Goal: Information Seeking & Learning: Learn about a topic

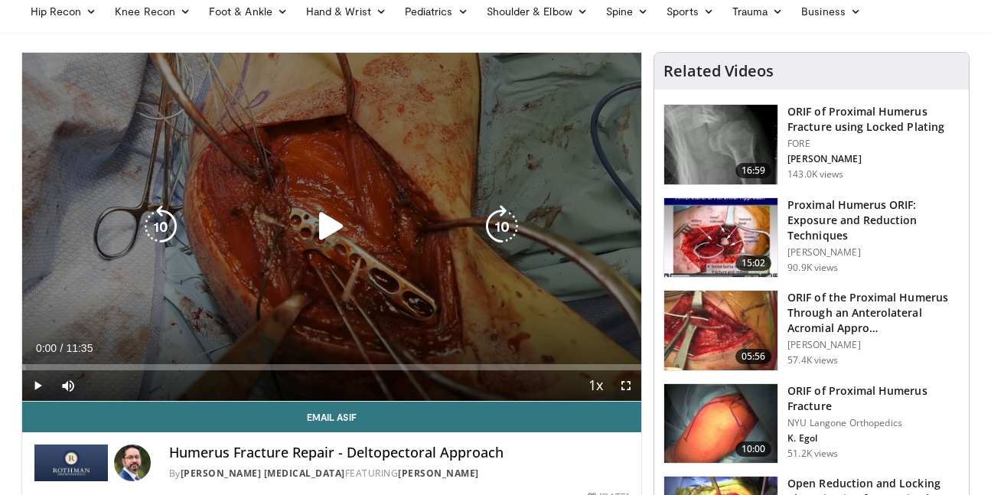
scroll to position [80, 0]
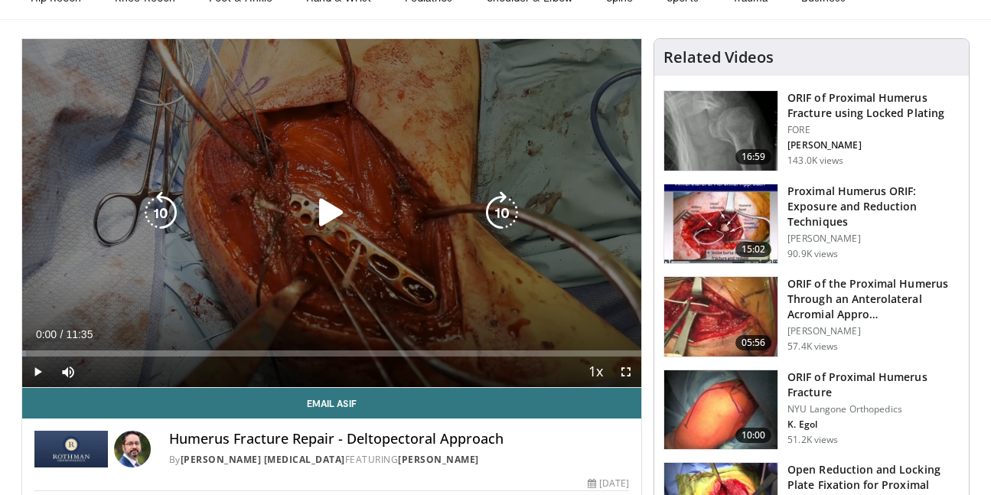
click at [331, 213] on icon "Video Player" at bounding box center [331, 212] width 43 height 43
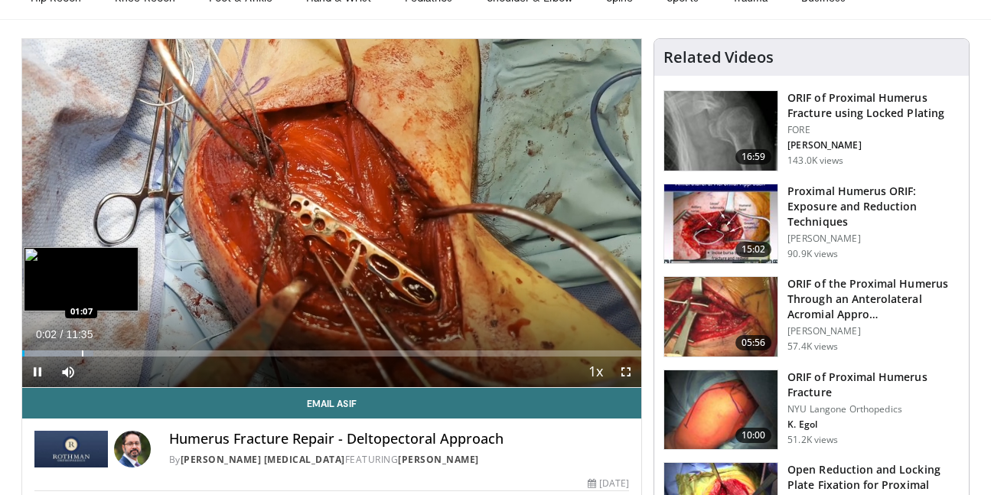
click at [80, 351] on div "Progress Bar" at bounding box center [57, 353] width 71 height 6
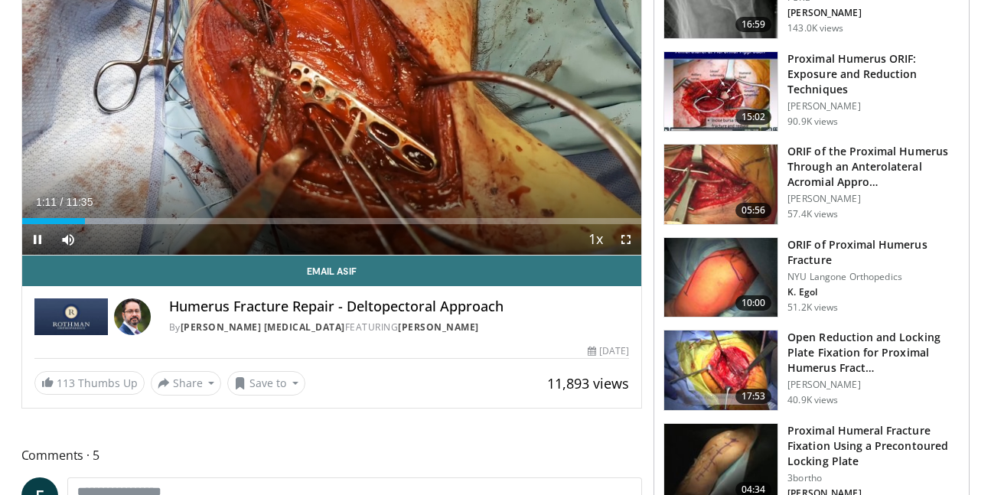
scroll to position [220, 0]
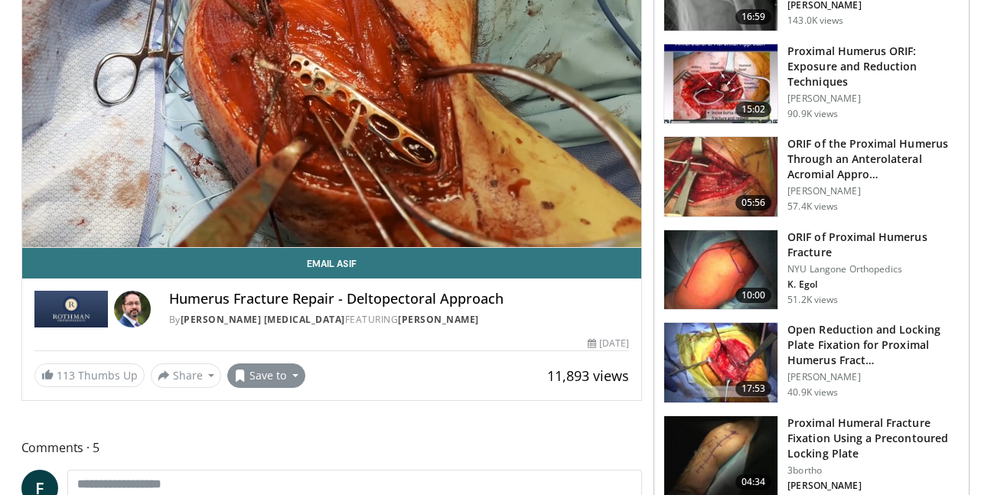
click at [272, 369] on button "Save to" at bounding box center [266, 375] width 78 height 24
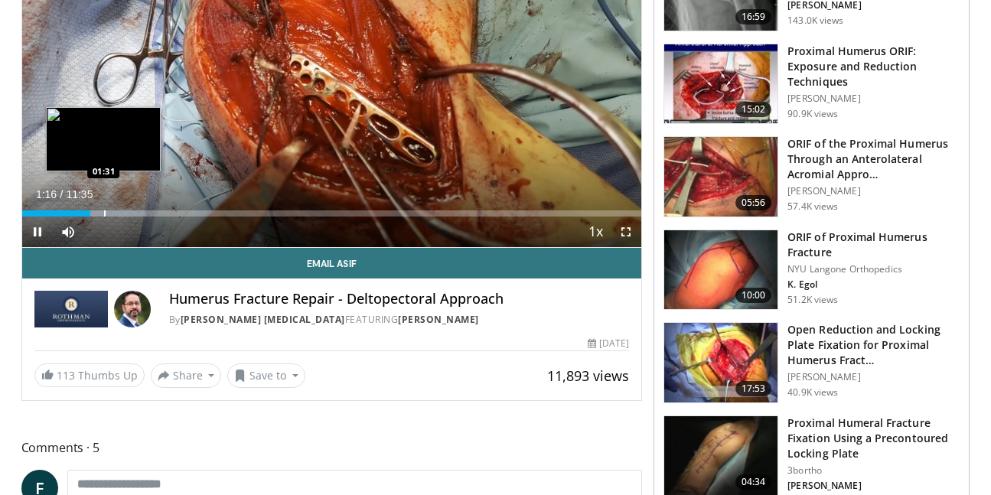
click at [104, 214] on div "Progress Bar" at bounding box center [105, 213] width 2 height 6
click at [116, 214] on video-js "**********" at bounding box center [332, 73] width 620 height 349
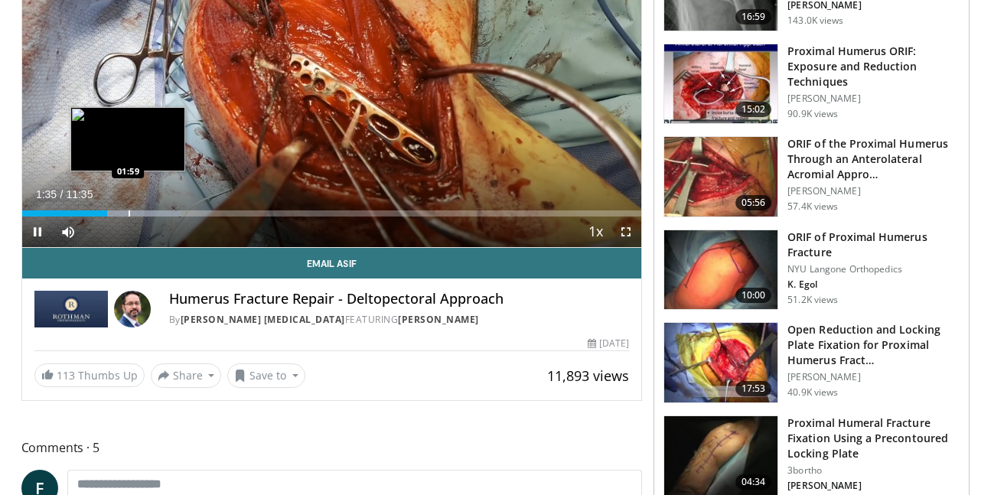
click at [129, 215] on div "Progress Bar" at bounding box center [130, 213] width 2 height 6
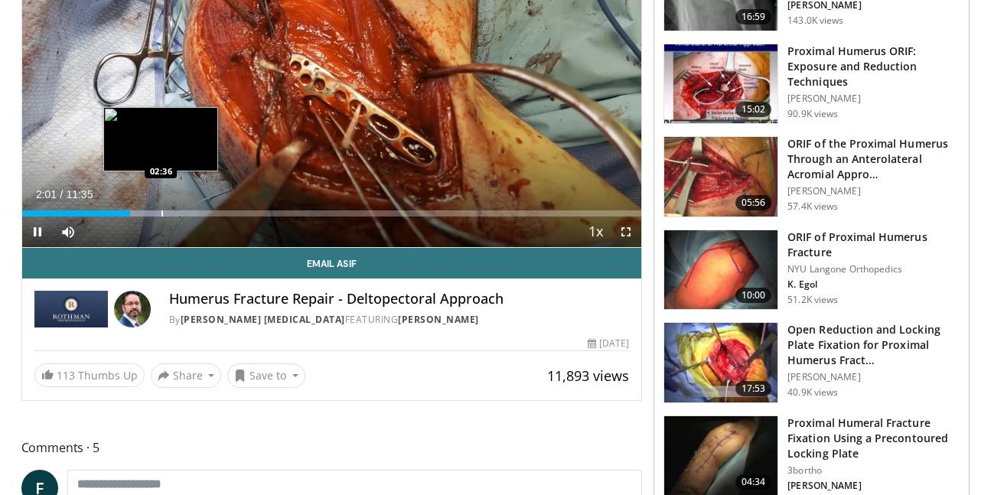
click at [161, 214] on div "Progress Bar" at bounding box center [162, 213] width 2 height 6
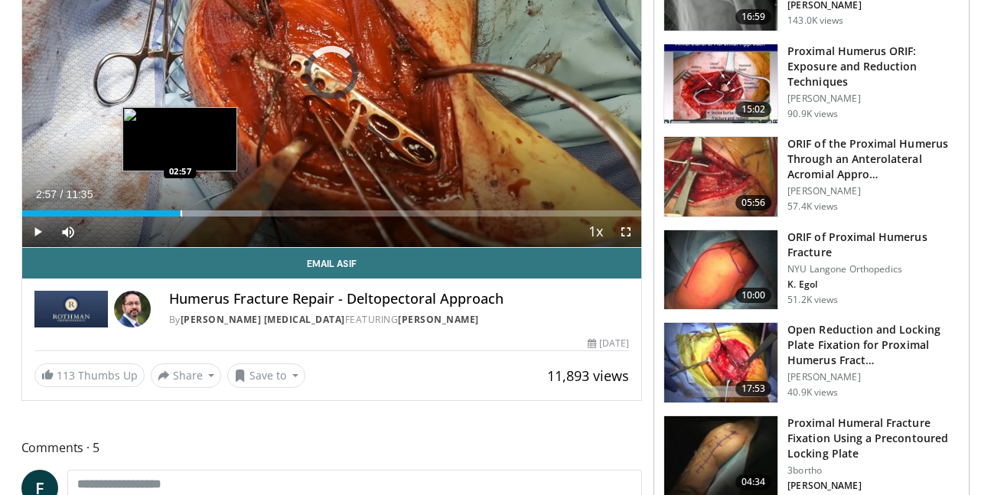
click at [181, 214] on div "Progress Bar" at bounding box center [182, 213] width 2 height 6
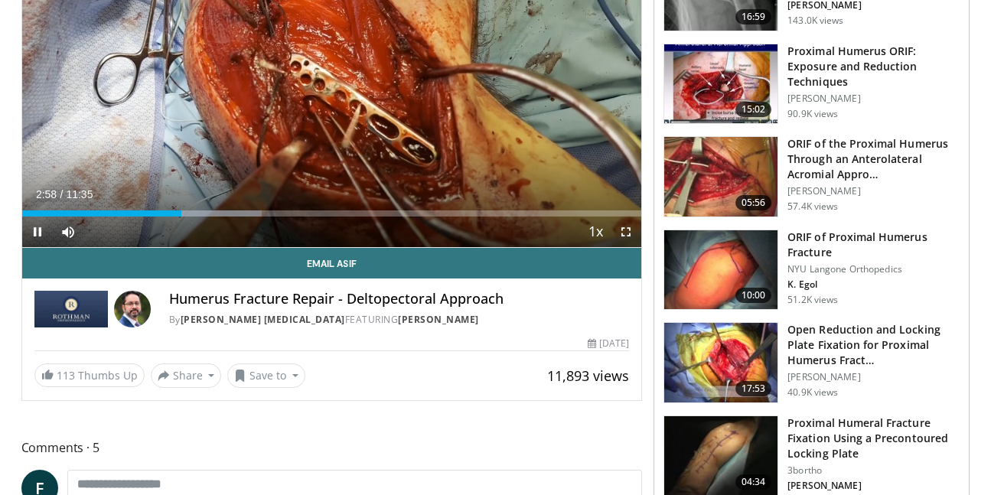
click at [629, 230] on span "Video Player" at bounding box center [626, 232] width 31 height 31
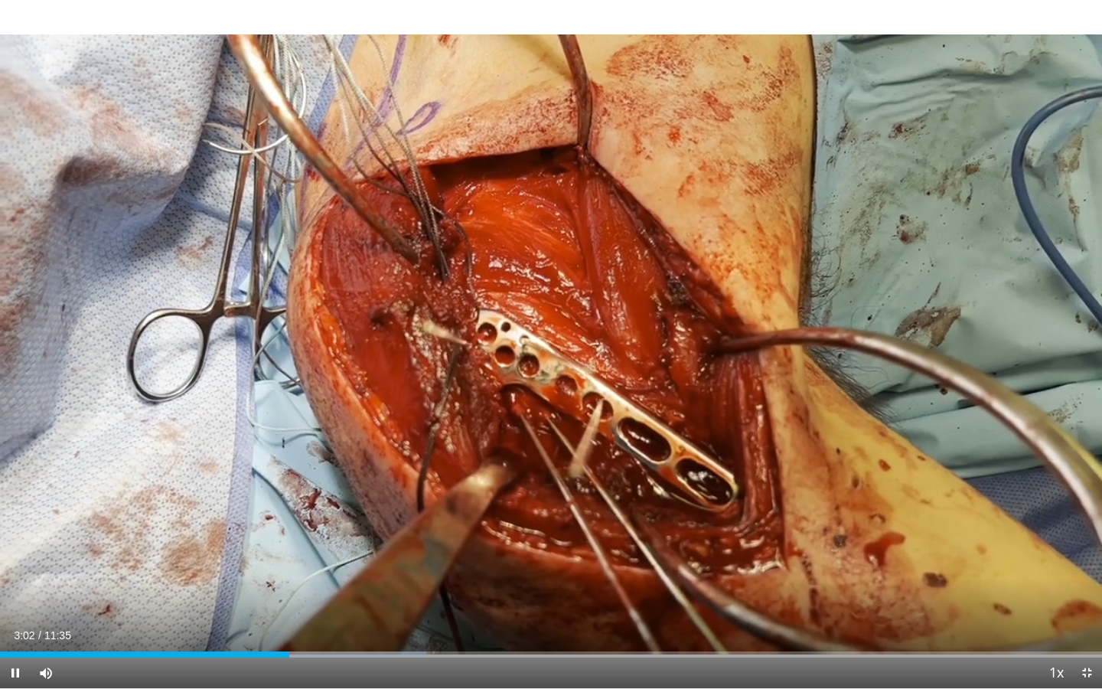
click at [306, 494] on div "Current Time 3:02 / Duration 11:35 Pause Skip Backward Skip Forward Mute Loaded…" at bounding box center [551, 672] width 1102 height 31
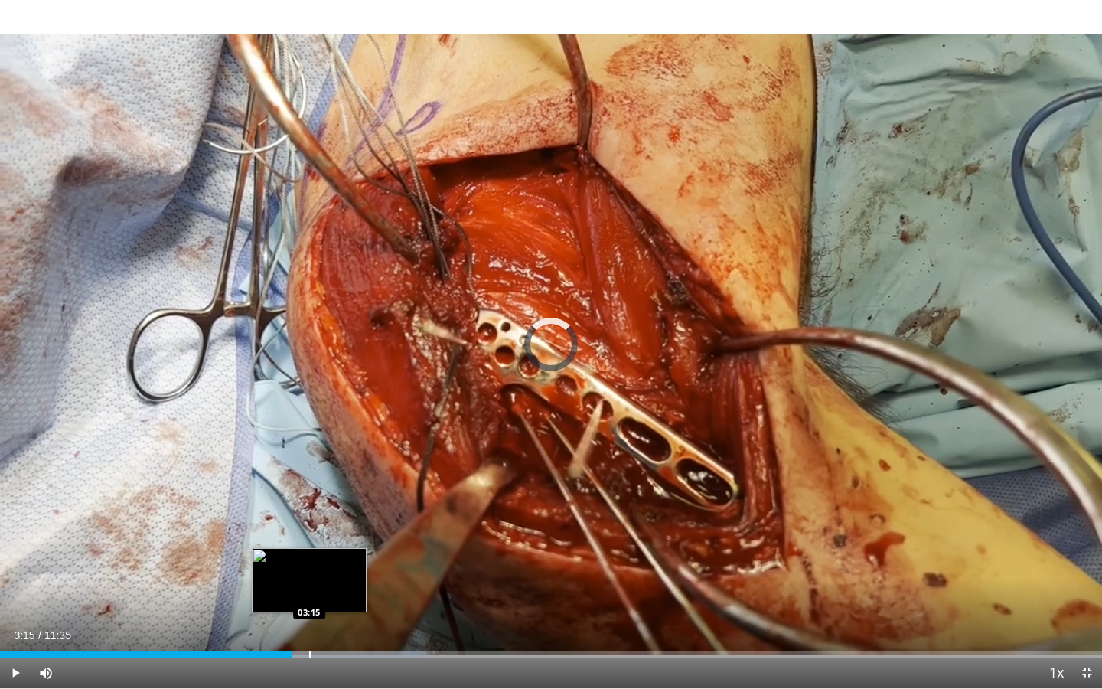
click at [309, 494] on div "Progress Bar" at bounding box center [310, 654] width 2 height 6
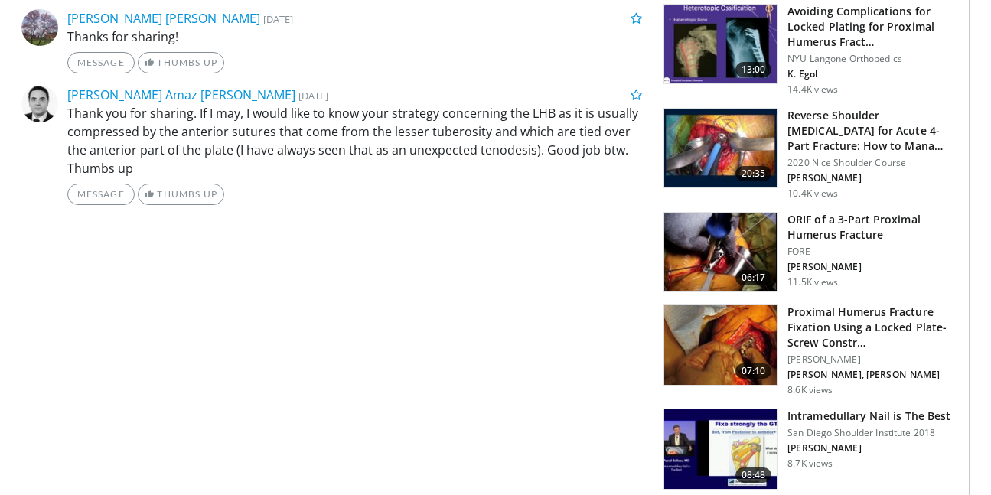
scroll to position [1060, 0]
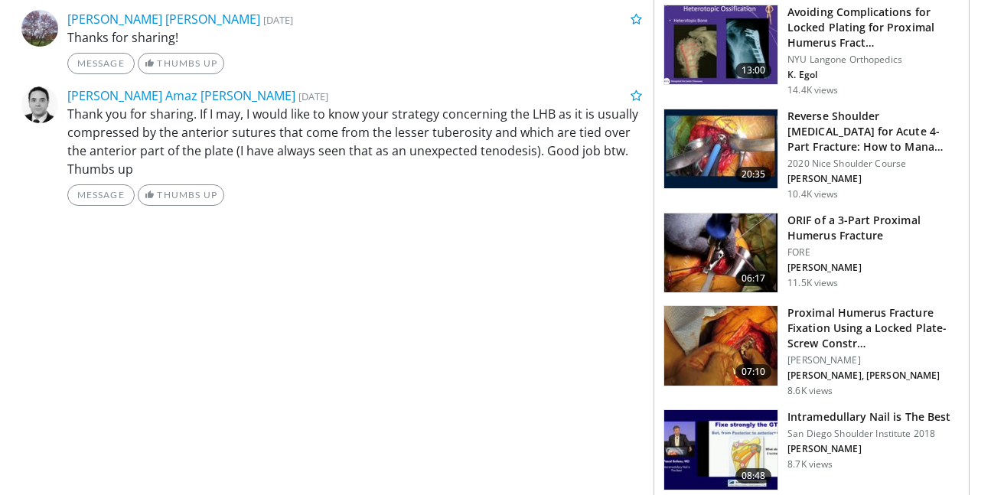
click at [841, 222] on h3 "ORIF of a 3-Part Proximal Humerus Fracture" at bounding box center [873, 228] width 172 height 31
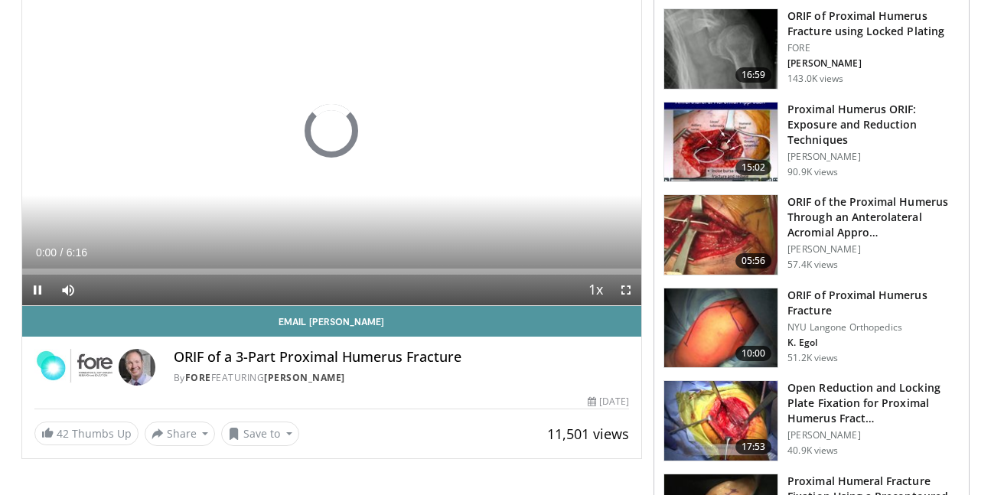
scroll to position [165, 0]
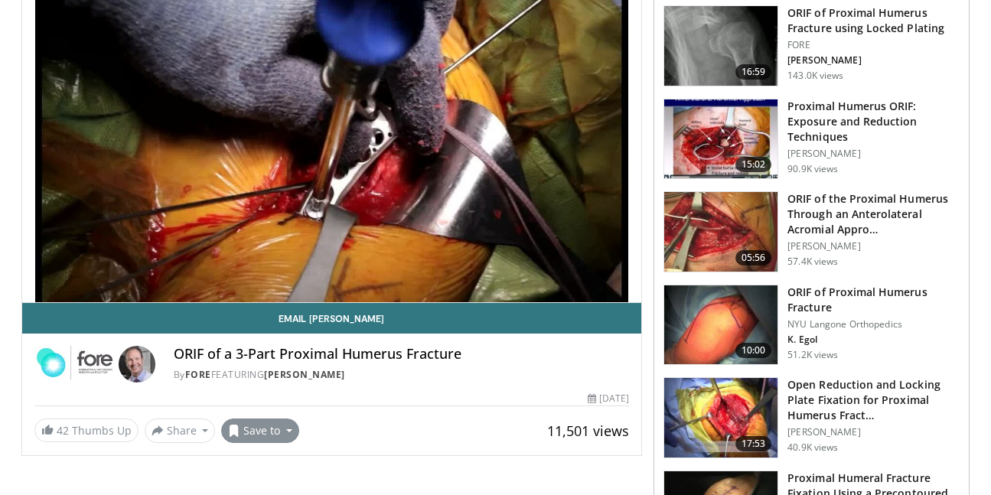
click at [272, 432] on button "Save to" at bounding box center [260, 431] width 78 height 24
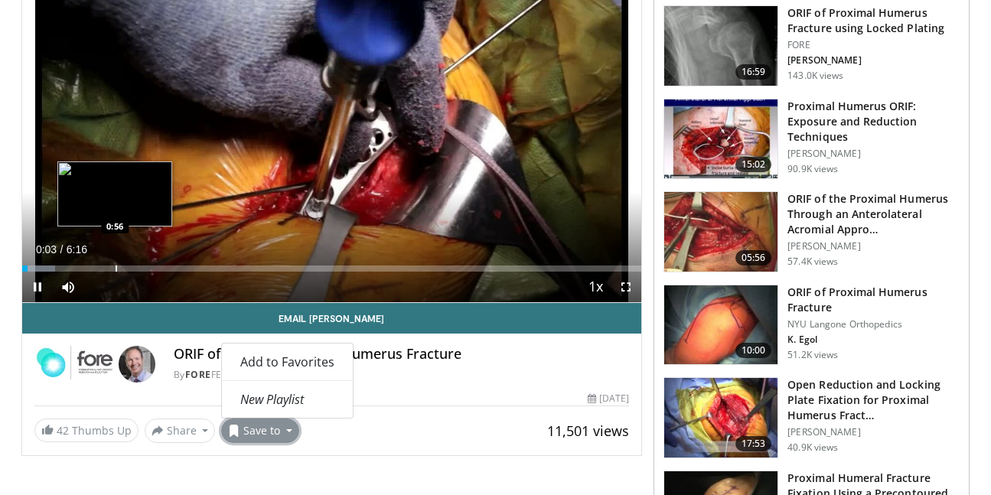
click at [115, 259] on div "Loaded : 5.32% 0:03 0:56" at bounding box center [332, 264] width 620 height 15
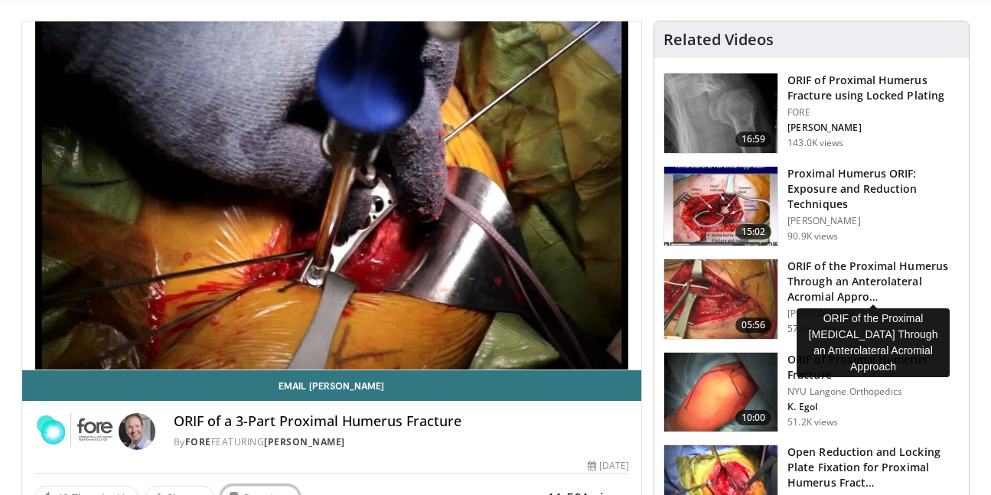
scroll to position [97, 0]
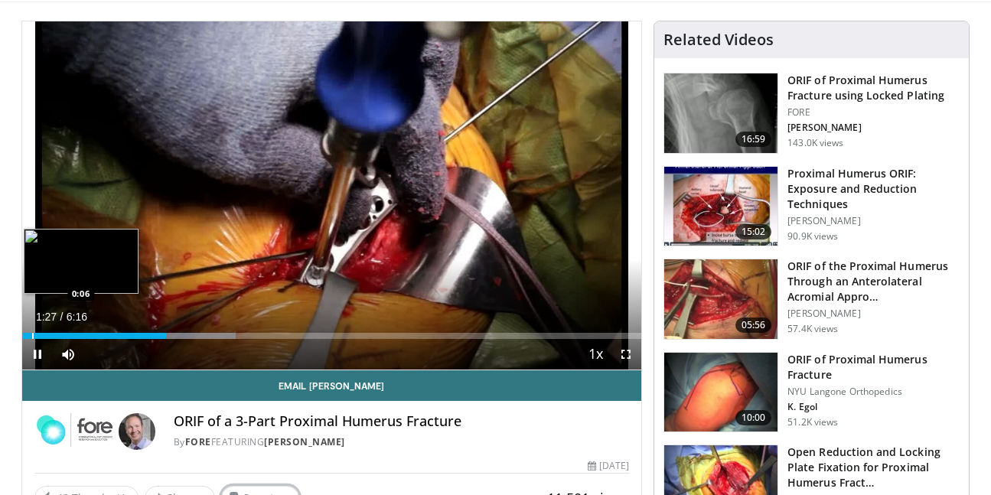
click at [31, 331] on div "Loaded : 34.55% 1:27 0:06" at bounding box center [332, 331] width 620 height 15
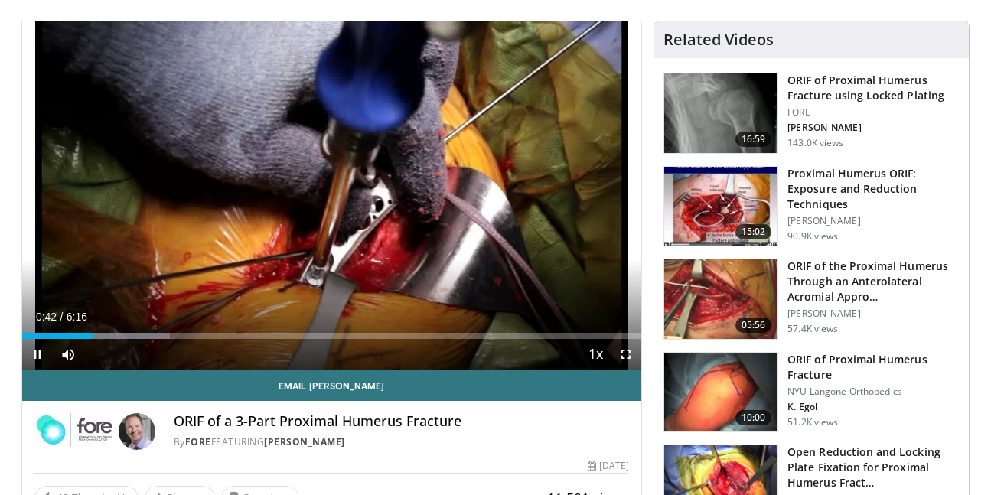
click at [625, 350] on span "Video Player" at bounding box center [626, 354] width 31 height 31
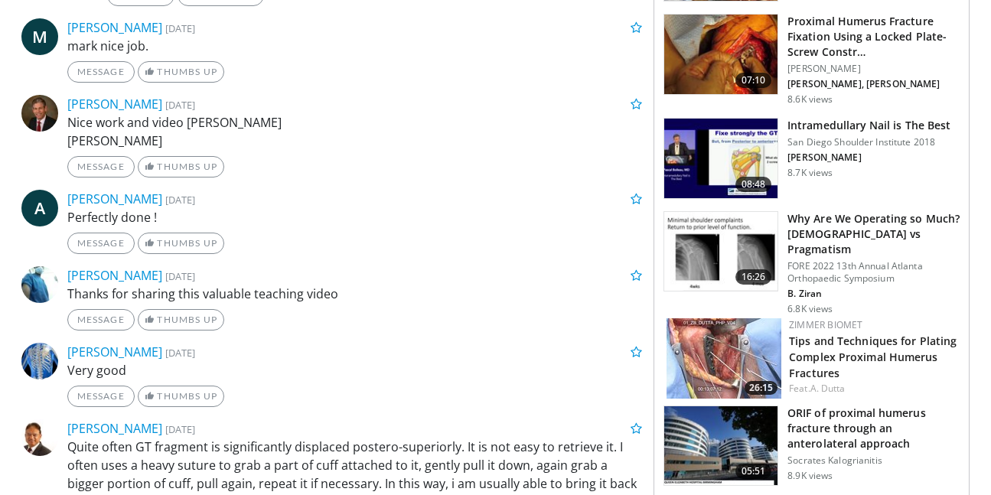
scroll to position [1134, 0]
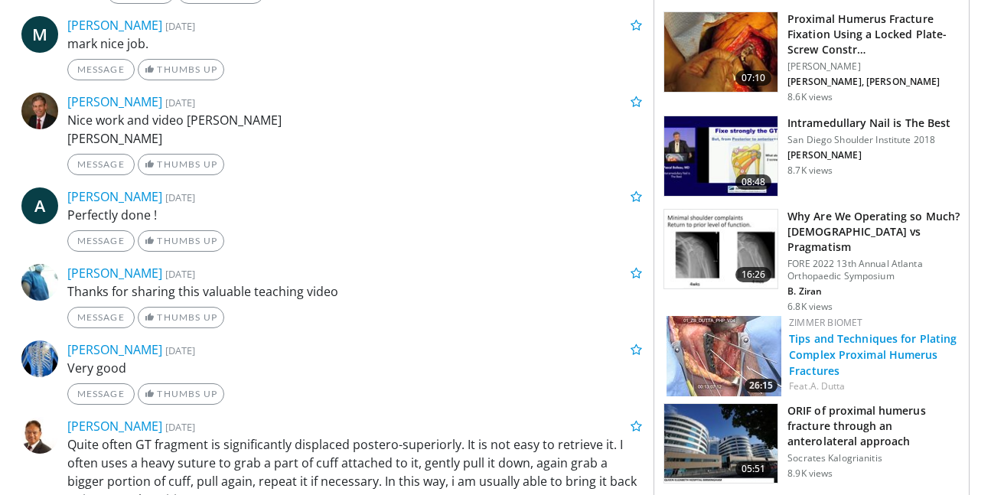
click at [881, 338] on link "Tips and Techniques for Plating Complex Proximal Humerus Fractures" at bounding box center [873, 354] width 168 height 47
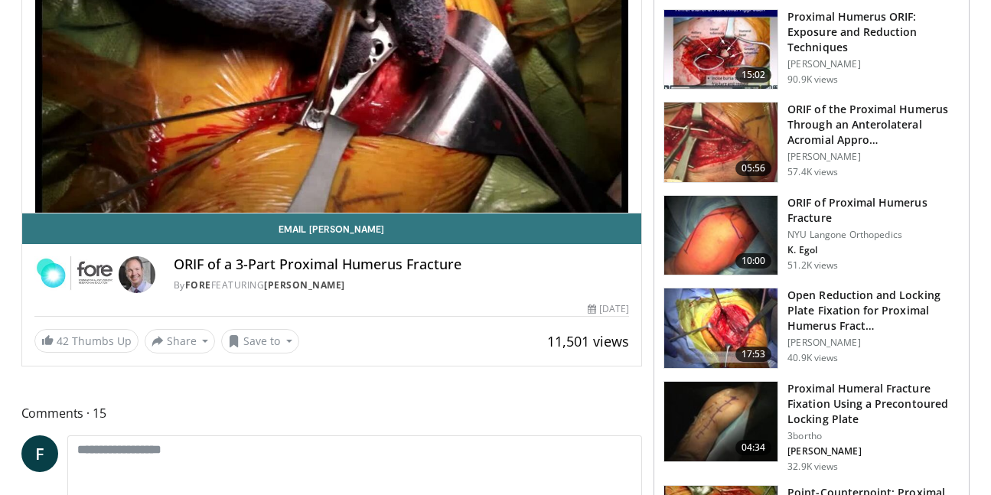
scroll to position [249, 0]
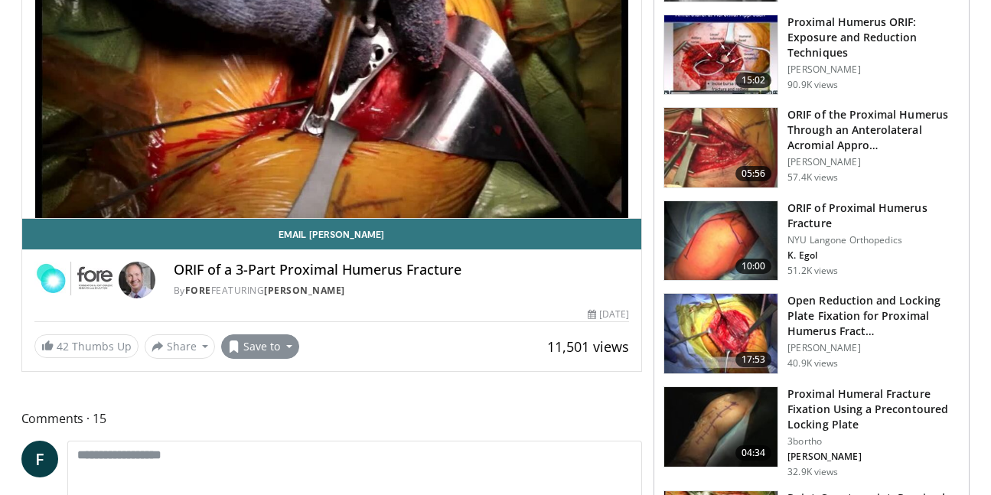
click at [264, 353] on button "Save to" at bounding box center [260, 346] width 78 height 24
click at [272, 383] on span "Add to Favorites" at bounding box center [287, 379] width 94 height 17
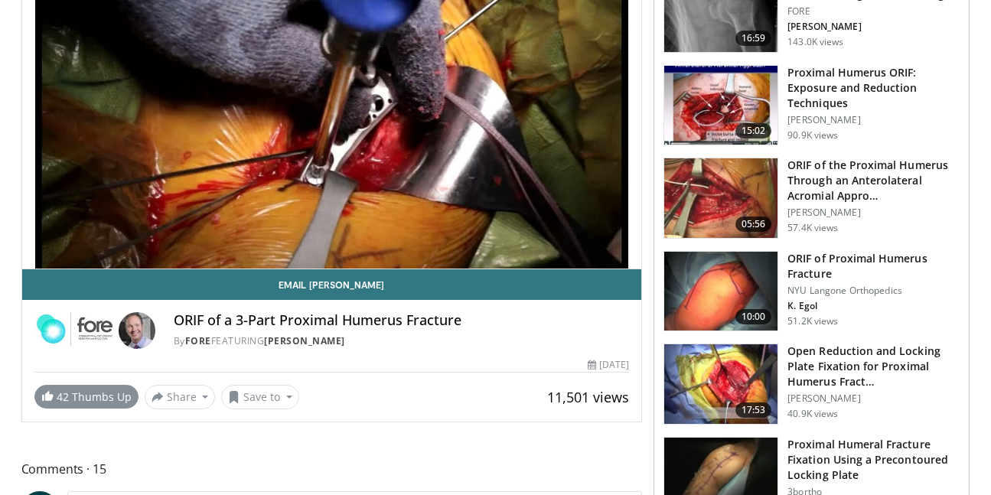
click at [108, 398] on link "42 Thumbs Up" at bounding box center [86, 397] width 104 height 24
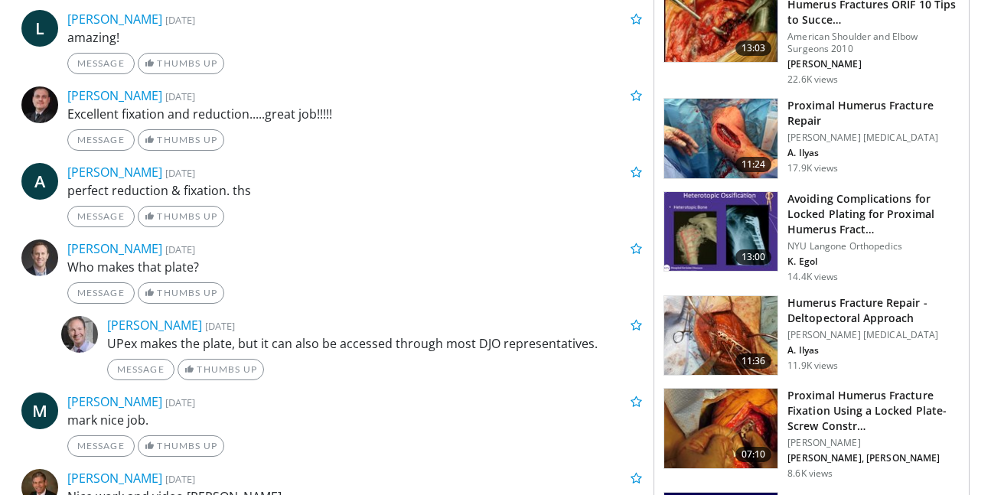
scroll to position [1225, 0]
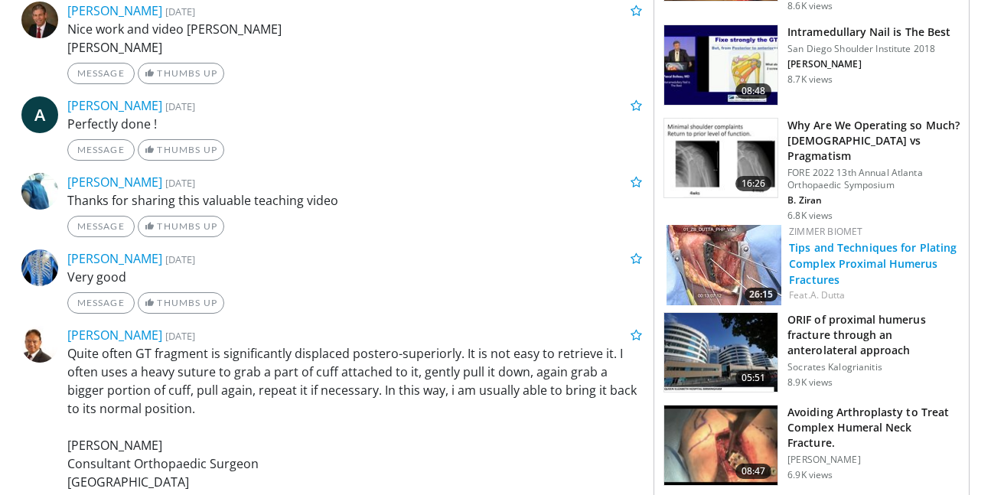
click at [835, 245] on link "Tips and Techniques for Plating Complex Proximal Humerus Fractures" at bounding box center [873, 263] width 168 height 47
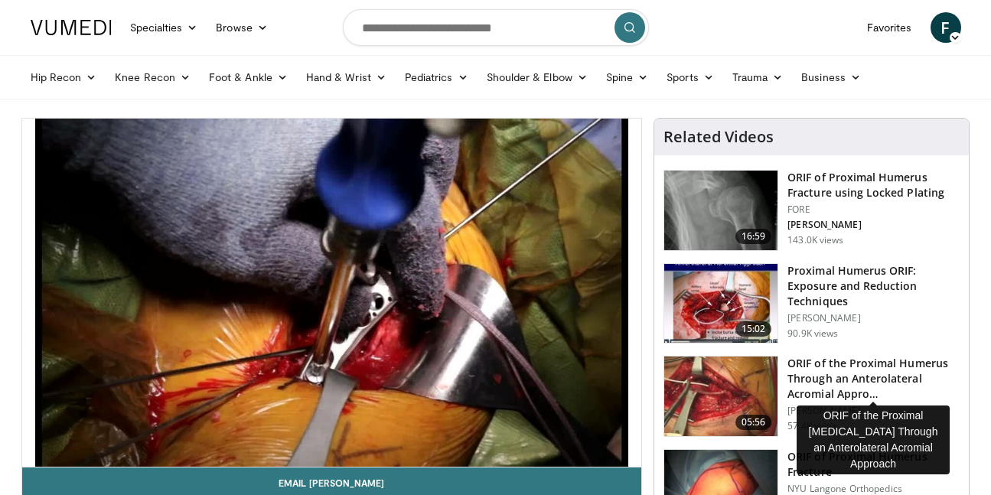
scroll to position [0, 0]
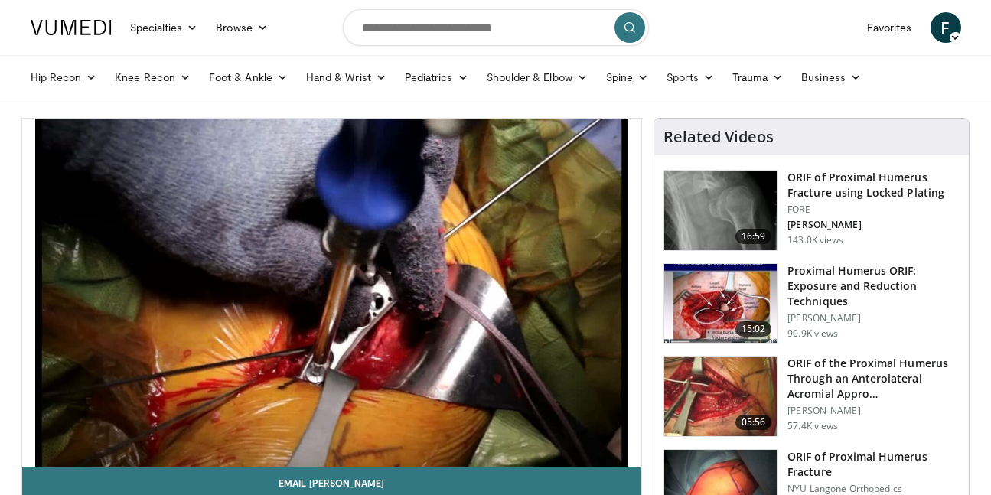
click at [822, 299] on h3 "Proximal Humerus ORIF: Exposure and Reduction Techniques" at bounding box center [873, 286] width 172 height 46
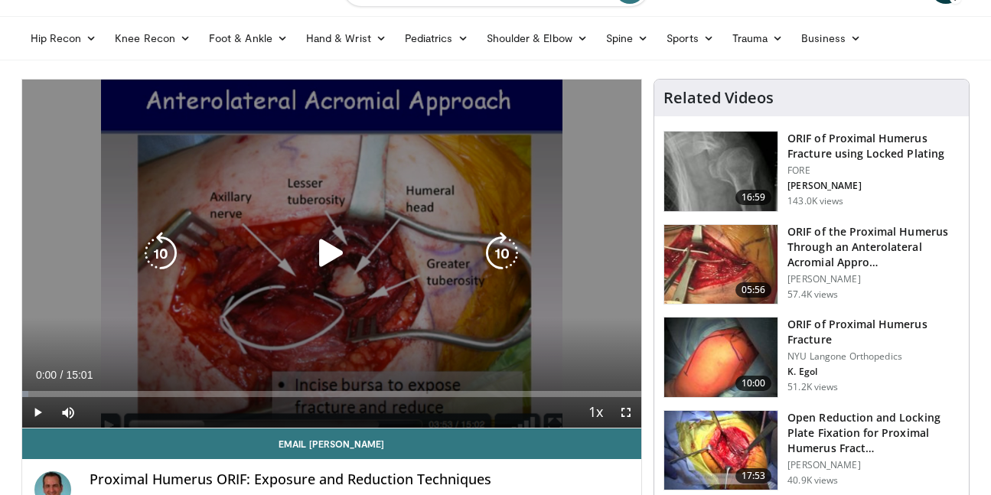
scroll to position [59, 0]
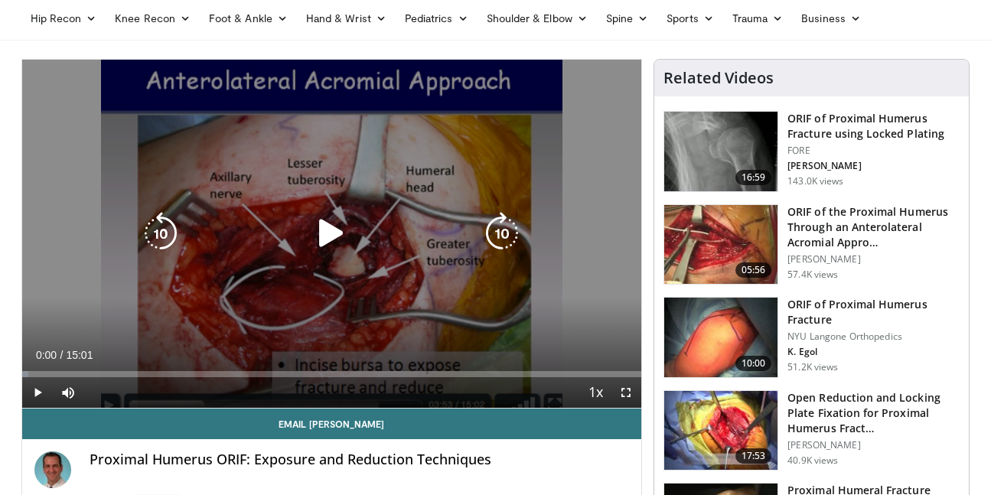
click at [340, 229] on icon "Video Player" at bounding box center [331, 233] width 43 height 43
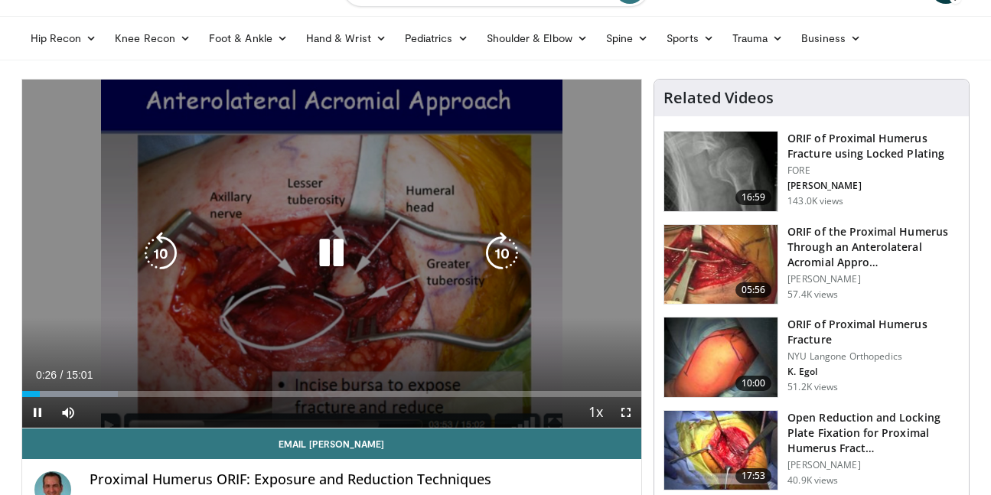
scroll to position [41, 0]
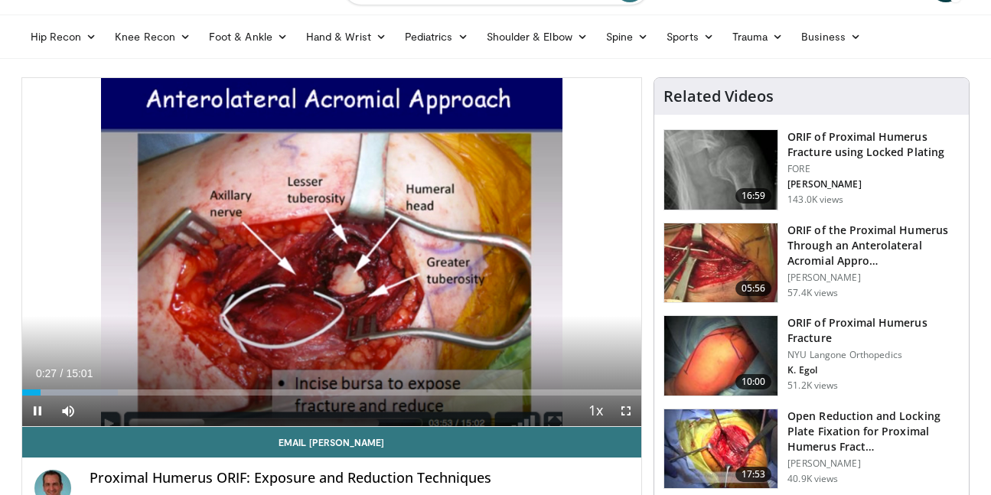
click at [625, 409] on span "Video Player" at bounding box center [626, 411] width 31 height 31
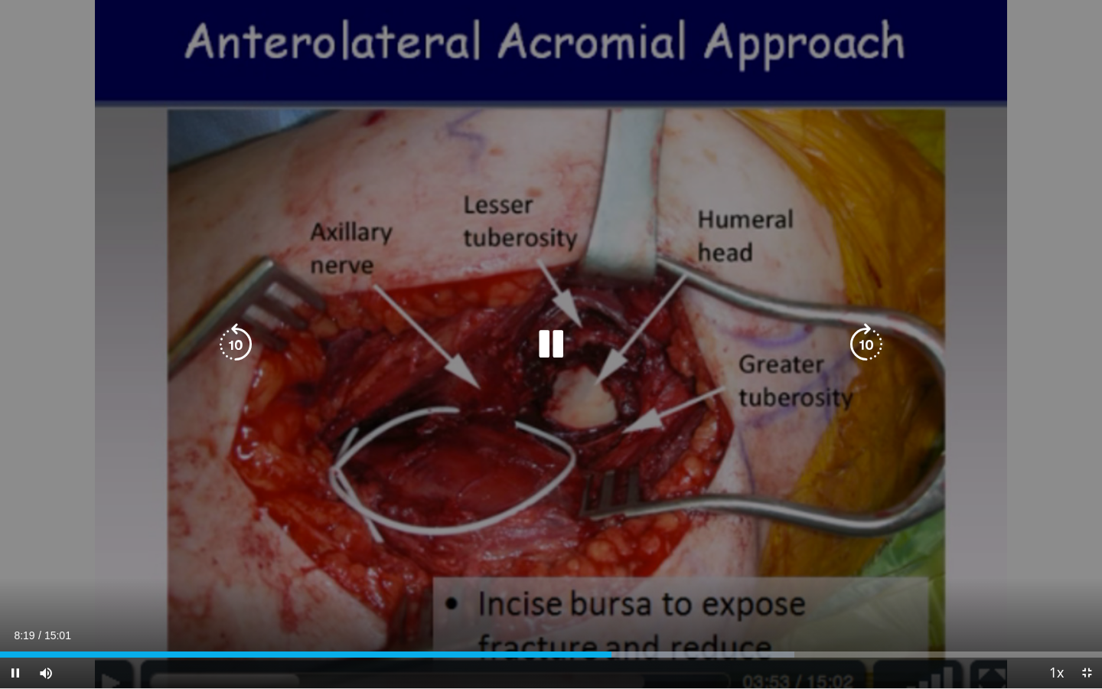
click at [558, 347] on icon "Video Player" at bounding box center [550, 344] width 43 height 43
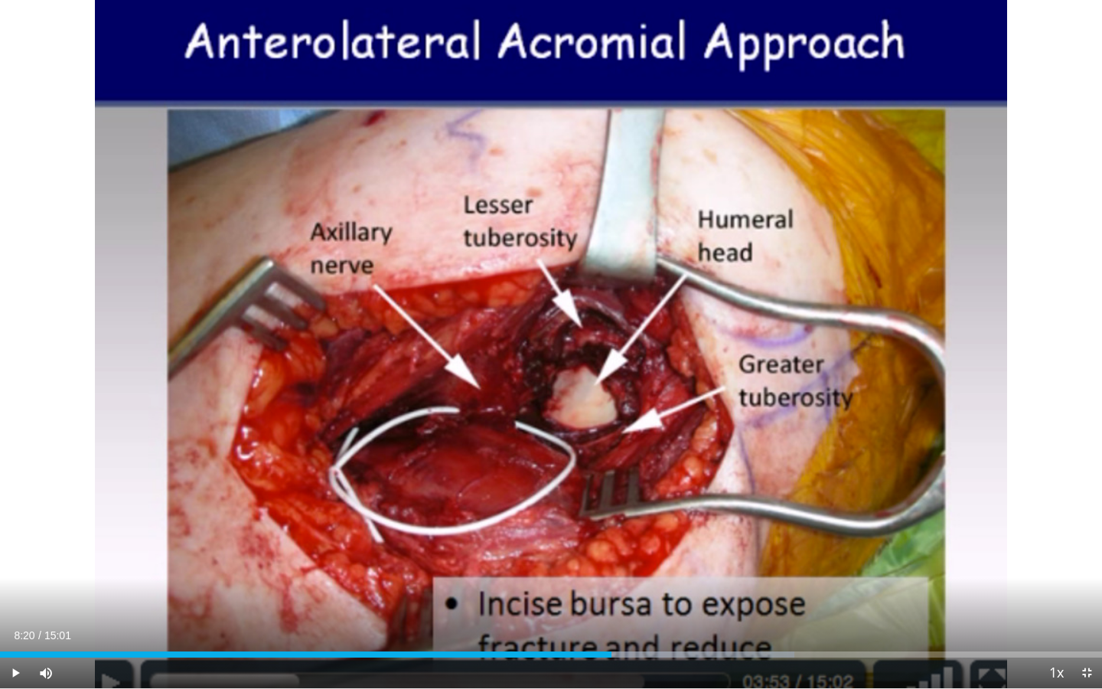
click at [19, 494] on span "Video Player" at bounding box center [15, 672] width 31 height 31
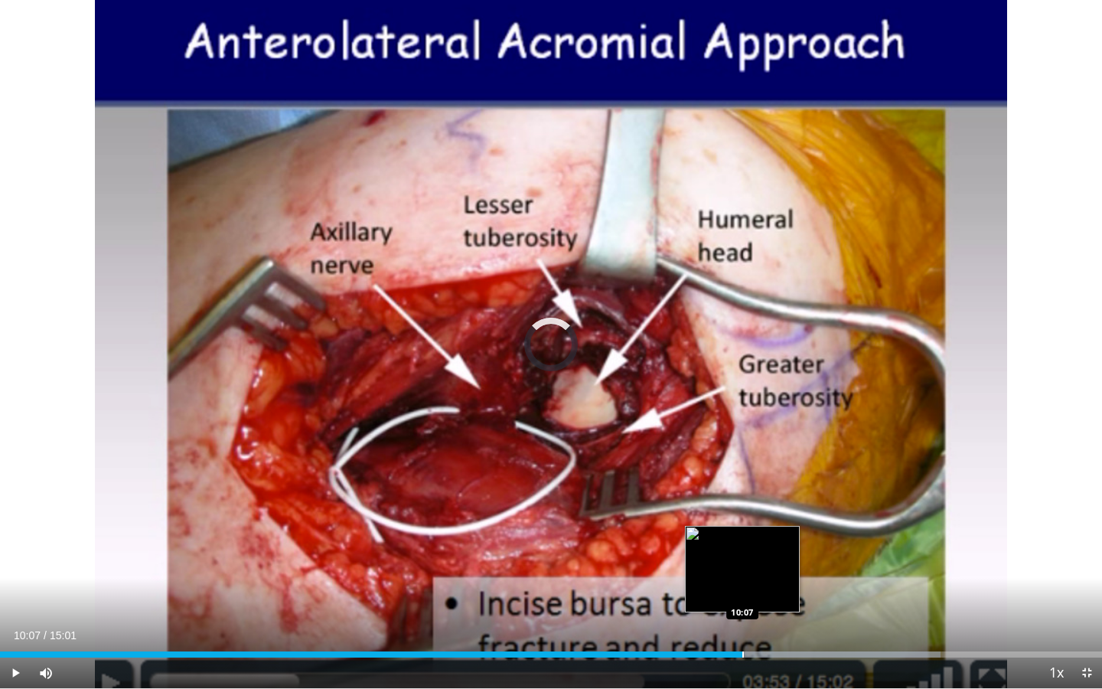
click at [742, 494] on div "Progress Bar" at bounding box center [743, 654] width 2 height 6
click at [731, 494] on div "Progress Bar" at bounding box center [732, 654] width 2 height 6
click at [722, 494] on div "Progress Bar" at bounding box center [723, 654] width 2 height 6
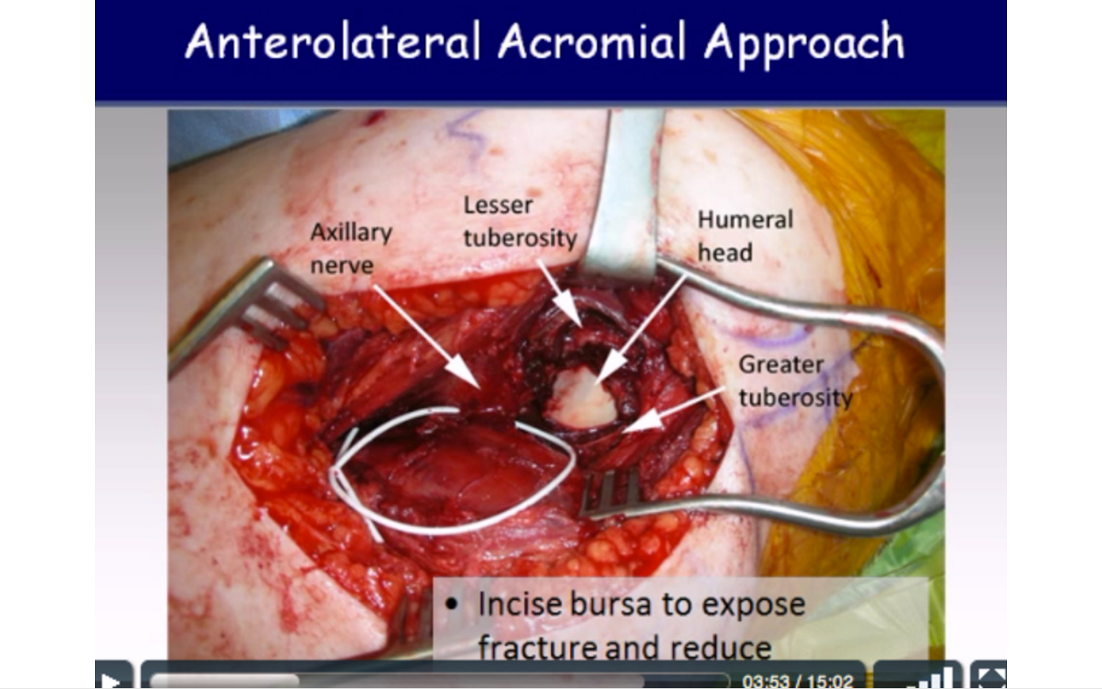
click at [715, 494] on div "10 seconds Tap to unmute" at bounding box center [551, 344] width 1102 height 688
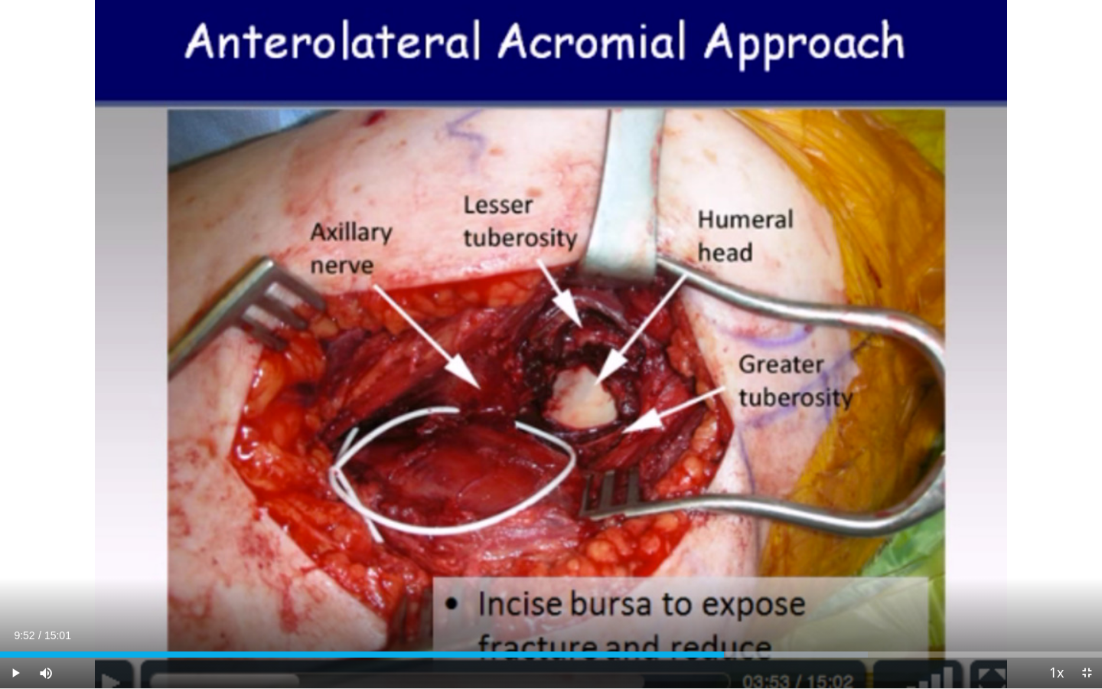
click at [715, 494] on div "Current Time 9:52 / Duration 15:01 Play Skip Backward Skip Forward Mute Loaded …" at bounding box center [551, 672] width 1102 height 31
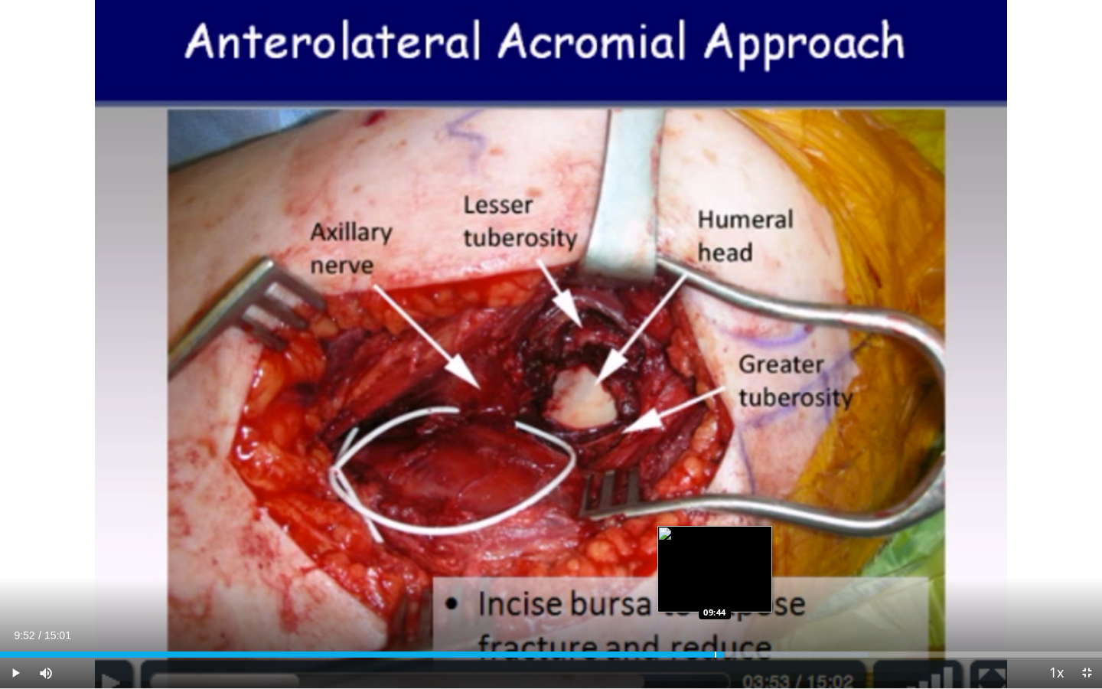
click at [715, 494] on div "Progress Bar" at bounding box center [716, 654] width 2 height 6
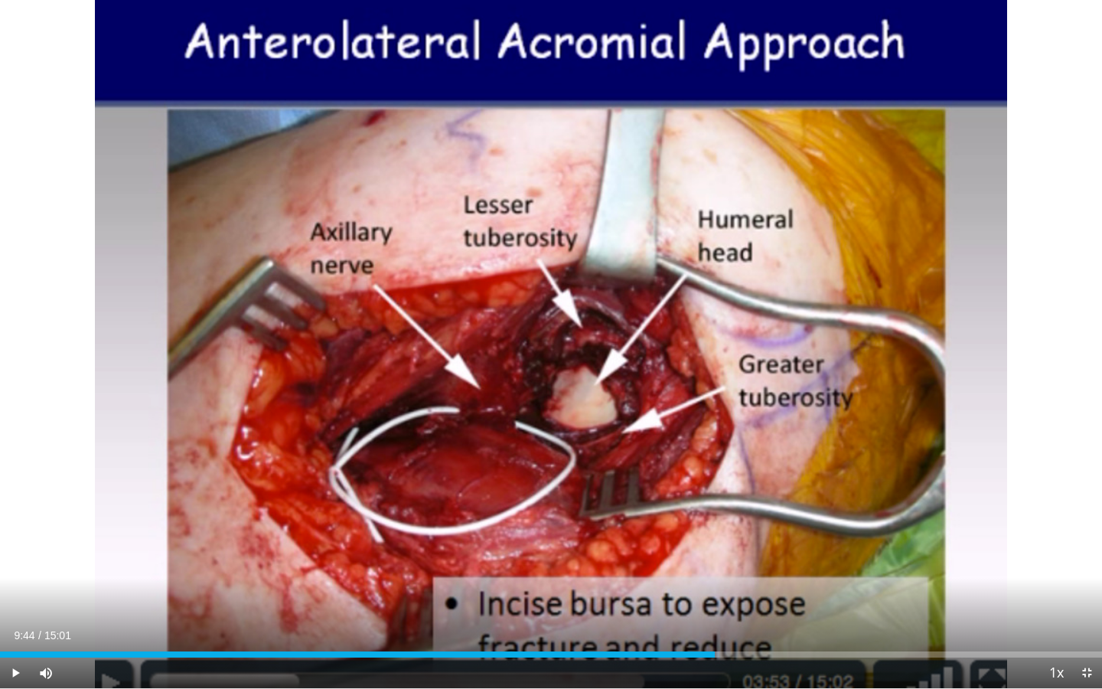
click at [16, 494] on span "Video Player" at bounding box center [15, 672] width 31 height 31
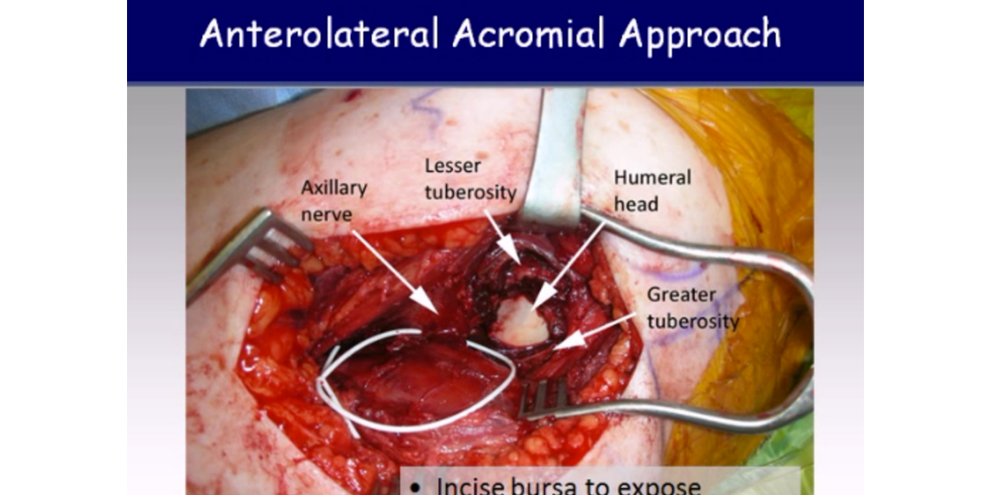
scroll to position [0, 0]
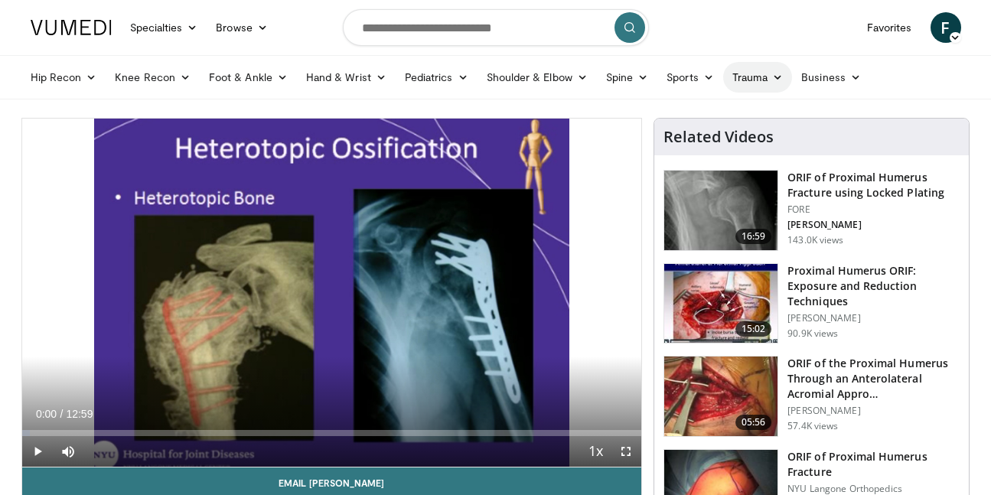
click at [767, 80] on link "Trauma" at bounding box center [758, 77] width 70 height 31
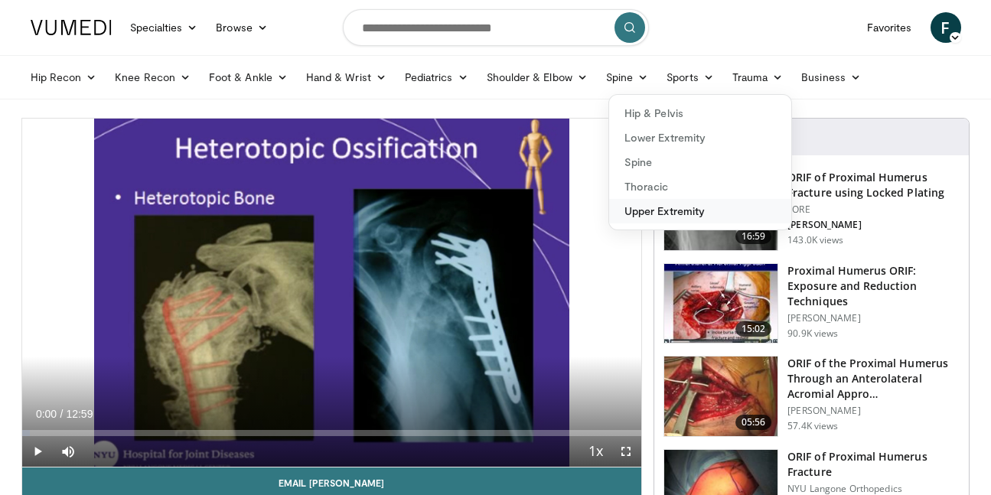
click at [673, 213] on link "Upper Extremity" at bounding box center [700, 211] width 182 height 24
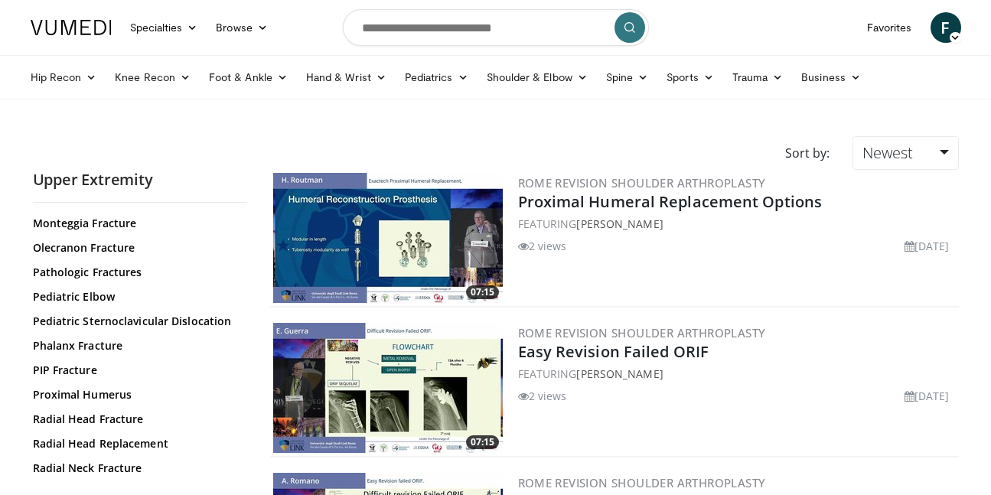
scroll to position [552, 0]
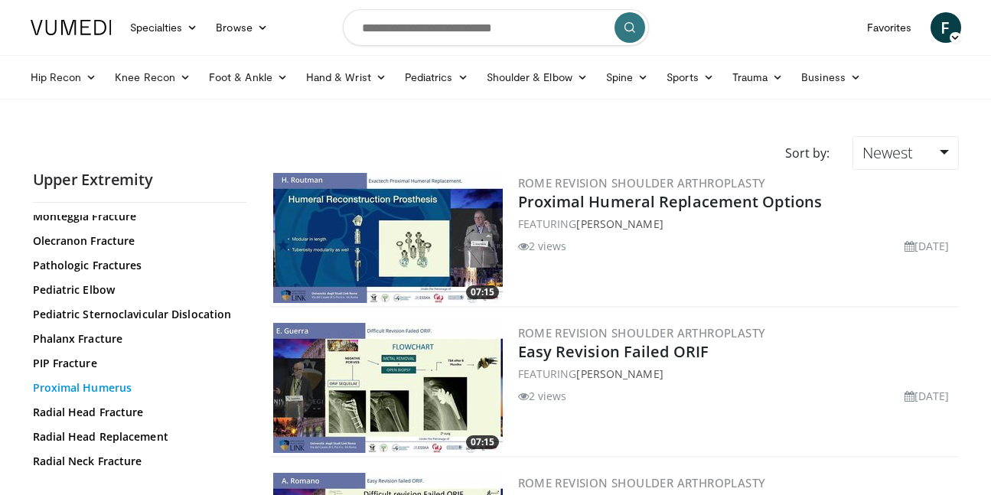
click at [110, 393] on link "Proximal Humerus" at bounding box center [136, 387] width 207 height 15
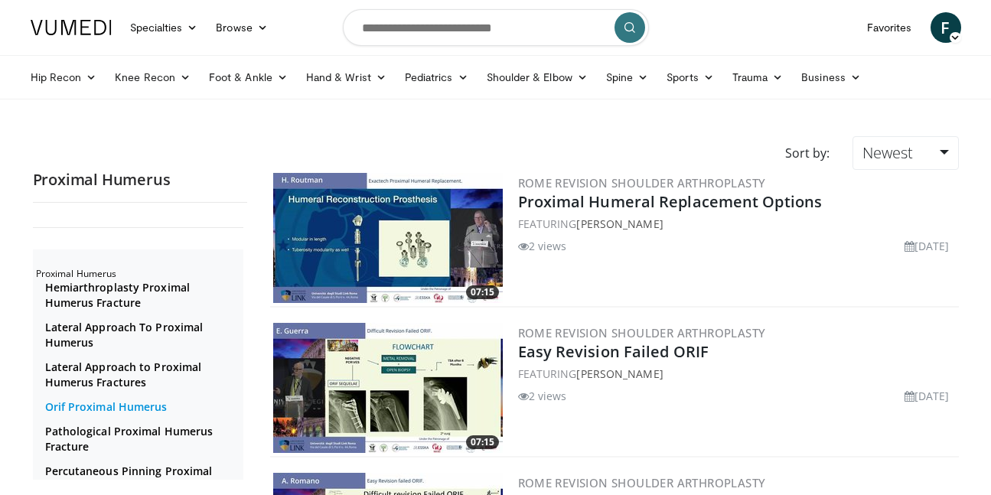
click at [103, 405] on link "Orif Proximal Humerus" at bounding box center [142, 406] width 194 height 15
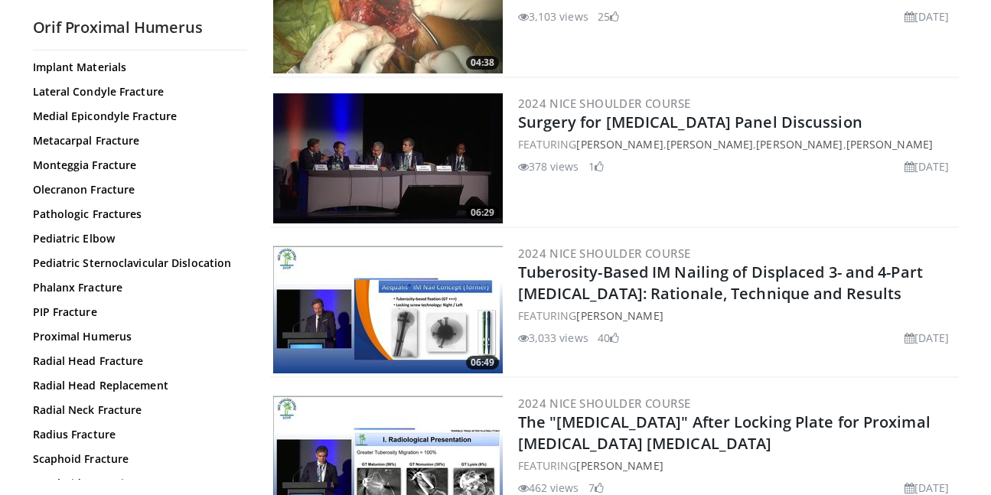
scroll to position [455, 0]
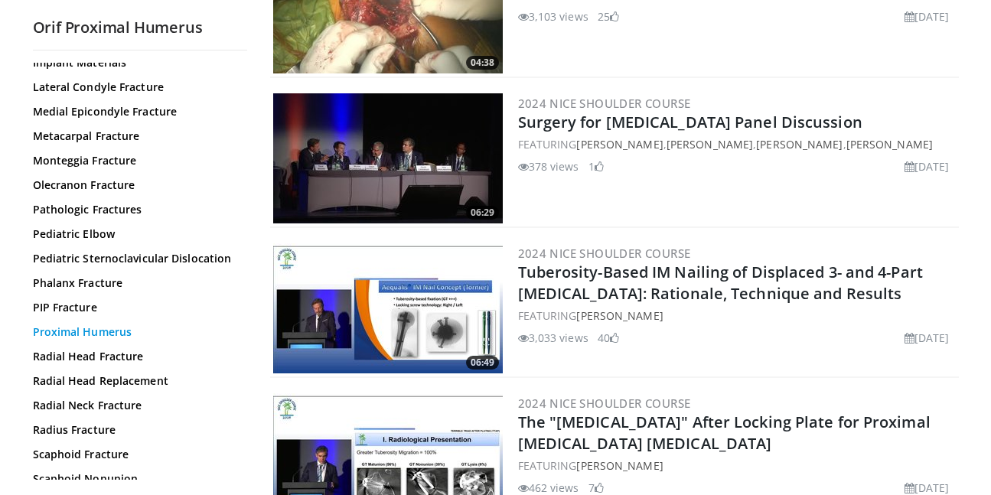
click at [112, 332] on link "Proximal Humerus" at bounding box center [136, 331] width 207 height 15
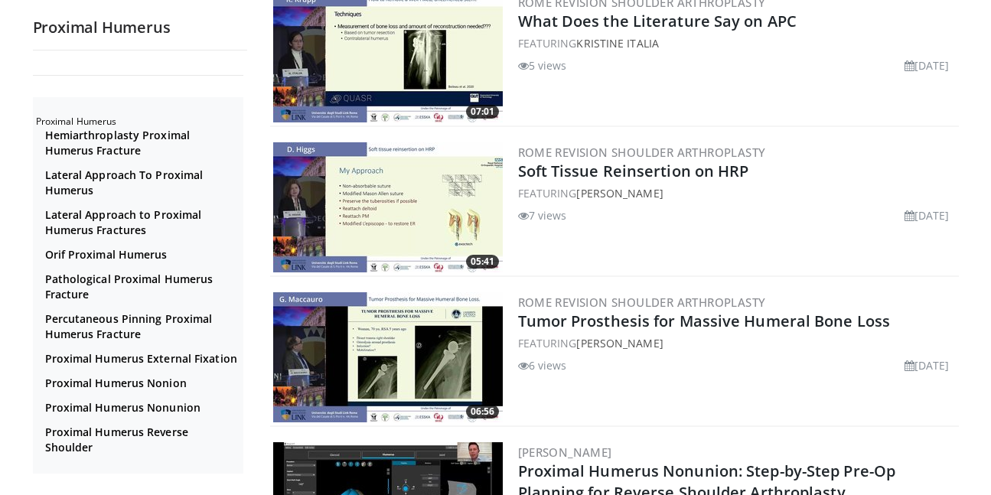
scroll to position [932, 0]
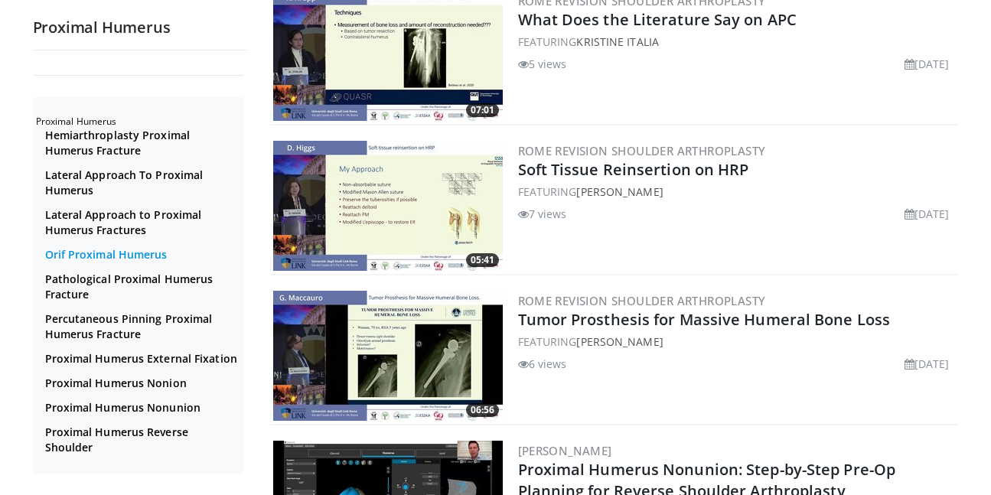
click at [135, 256] on link "Orif Proximal Humerus" at bounding box center [142, 254] width 194 height 15
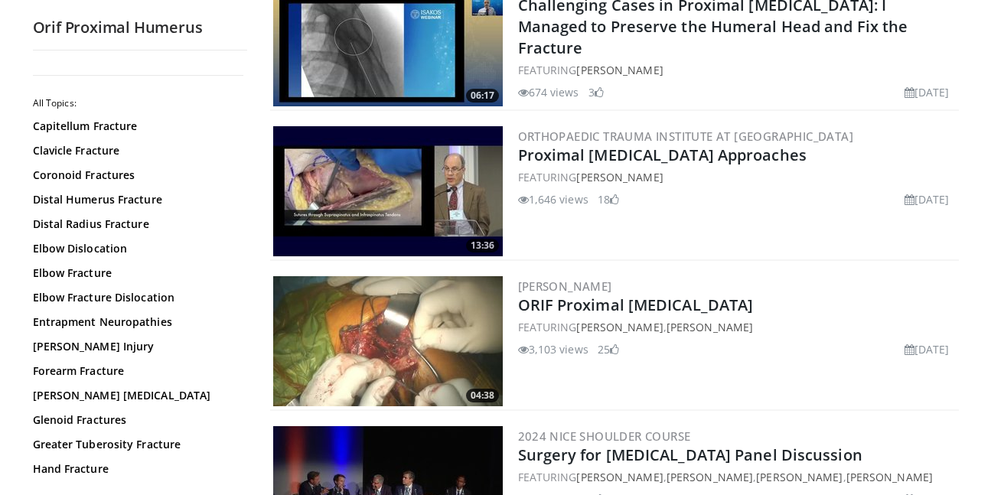
scroll to position [1700, 0]
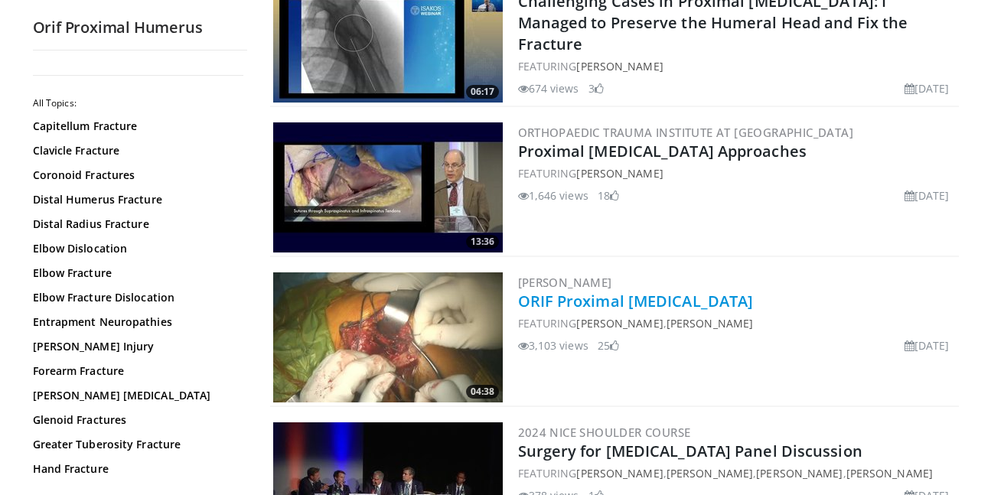
click at [613, 304] on link "ORIF Proximal [MEDICAL_DATA]" at bounding box center [636, 301] width 236 height 21
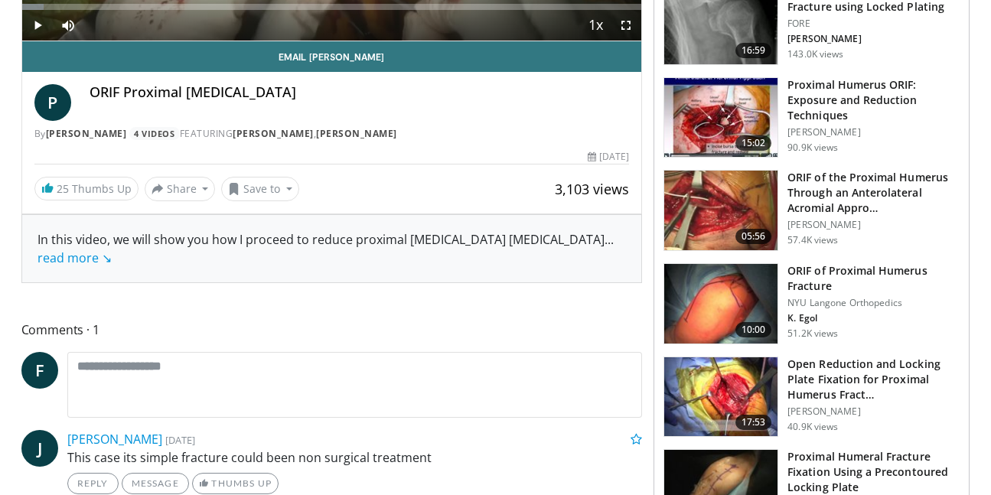
scroll to position [453, 0]
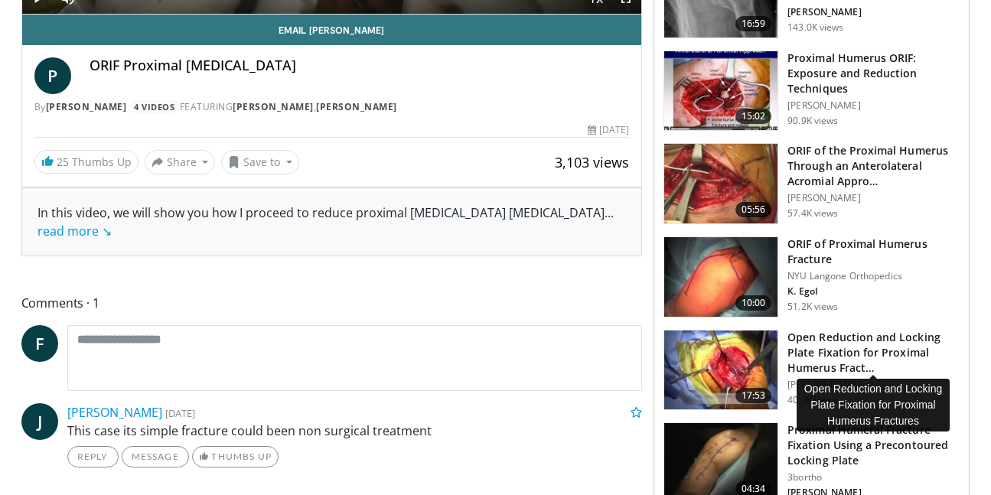
click at [819, 354] on h3 "Open Reduction and Locking Plate Fixation for Proximal Humerus Fract…" at bounding box center [873, 353] width 172 height 46
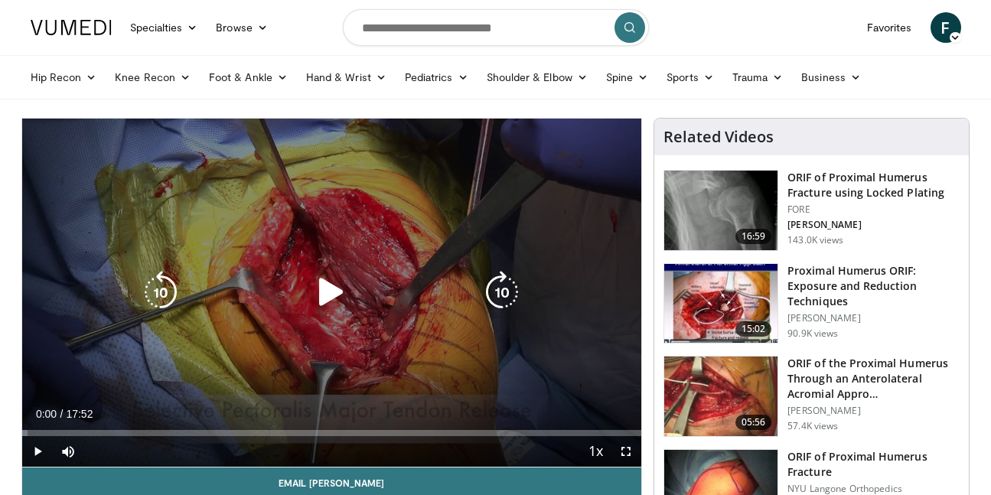
click at [331, 291] on icon "Video Player" at bounding box center [331, 292] width 43 height 43
click at [324, 288] on icon "Video Player" at bounding box center [331, 292] width 43 height 43
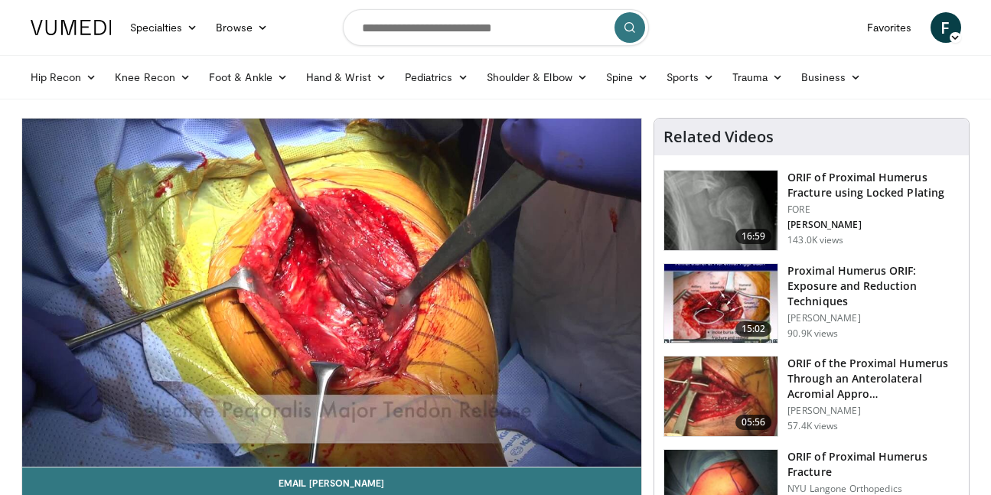
click at [626, 452] on div "10 seconds Tap to unmute" at bounding box center [332, 293] width 620 height 348
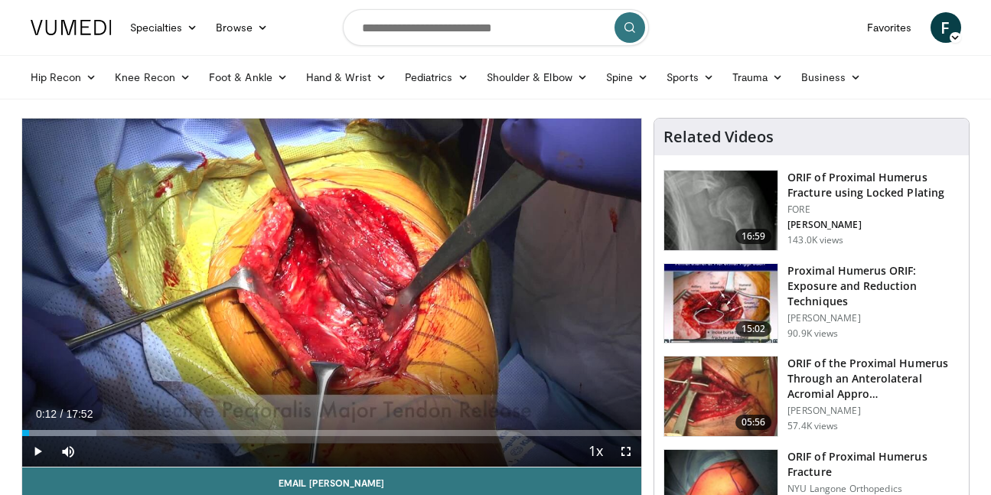
click at [625, 451] on span "Video Player" at bounding box center [626, 451] width 31 height 31
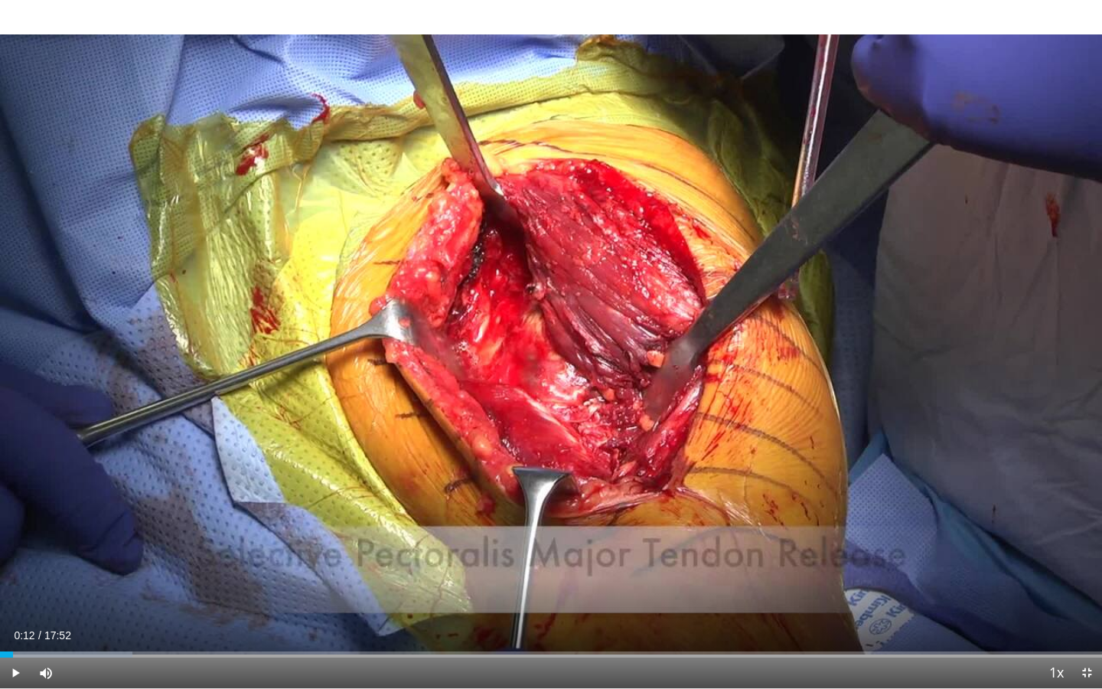
click at [18, 494] on span "Video Player" at bounding box center [15, 672] width 31 height 31
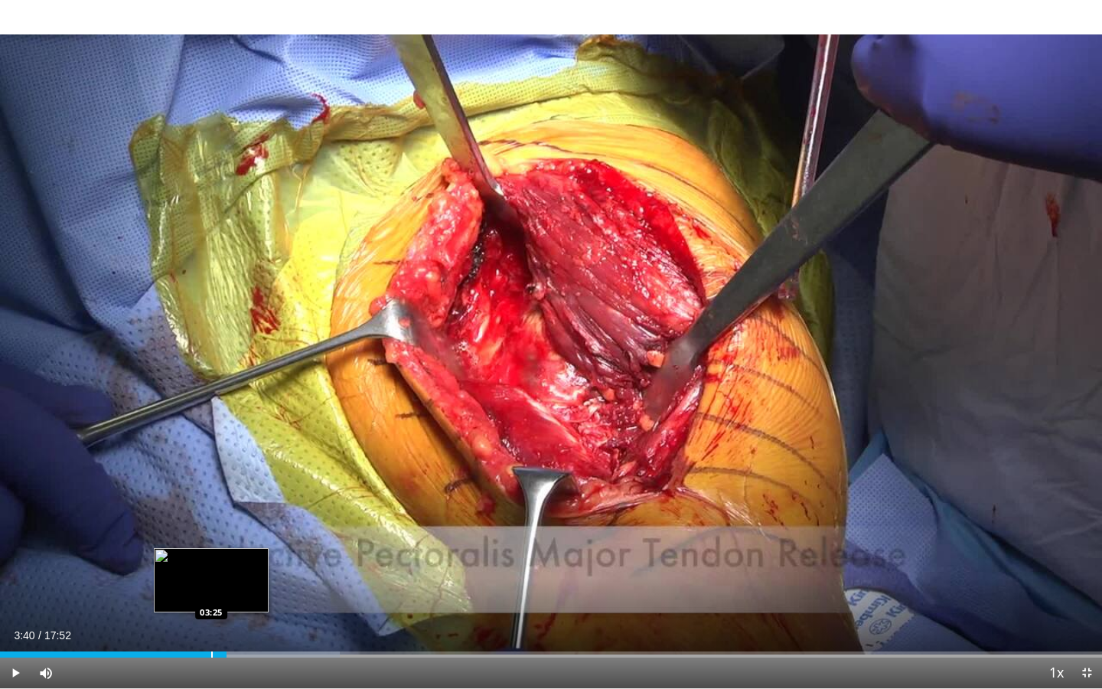
click at [211, 494] on div "Progress Bar" at bounding box center [212, 654] width 2 height 6
click at [206, 494] on div "Progress Bar" at bounding box center [207, 654] width 2 height 6
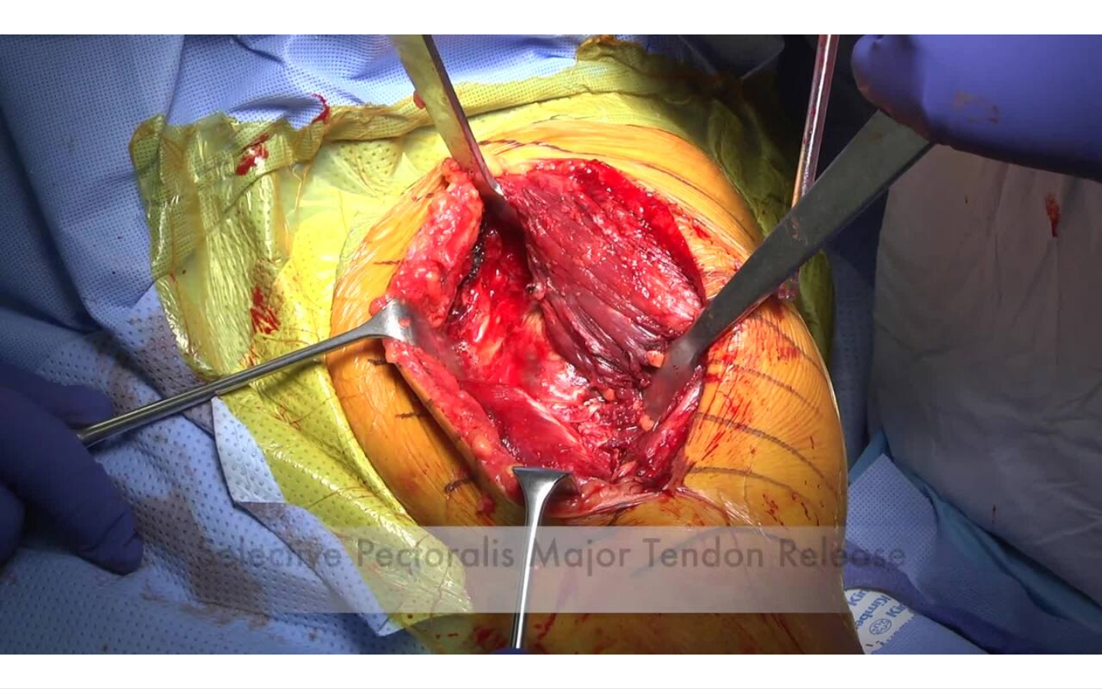
click at [206, 494] on div "10 seconds Tap to unmute" at bounding box center [551, 344] width 1102 height 688
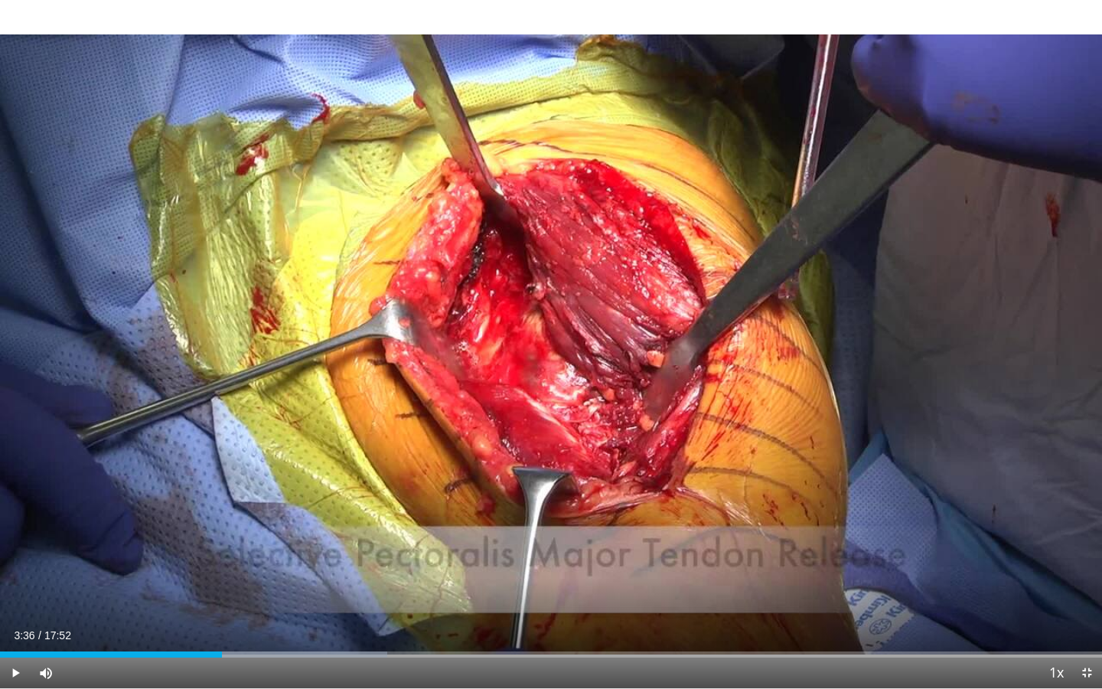
click at [18, 494] on span "Video Player" at bounding box center [15, 672] width 31 height 31
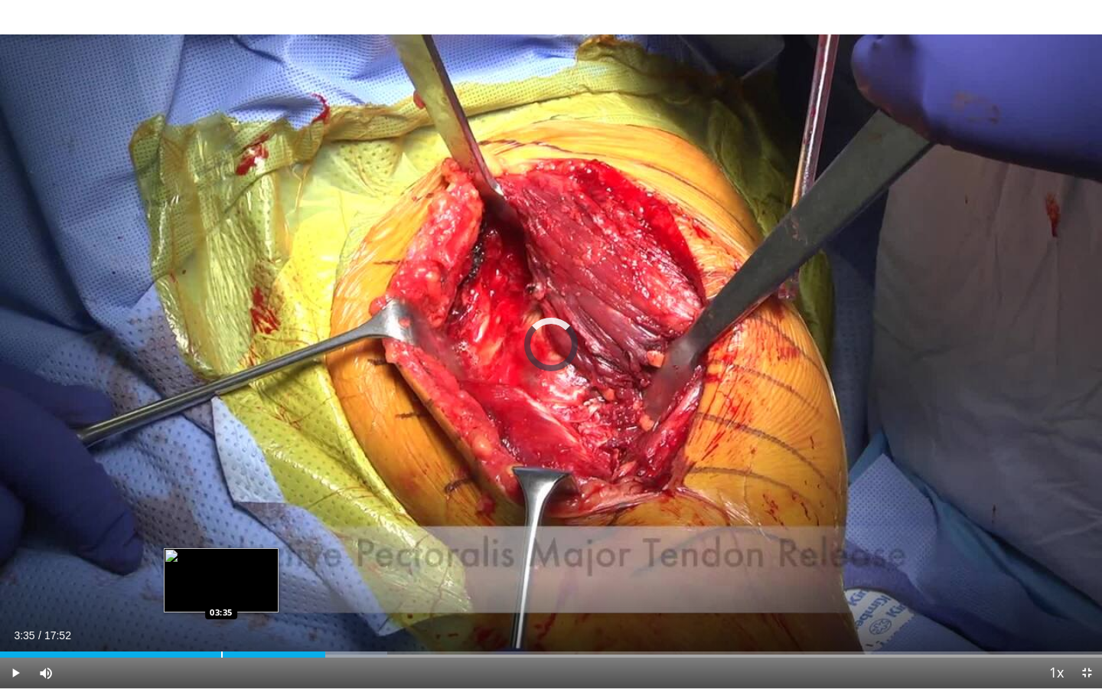
click at [221, 494] on div "Progress Bar" at bounding box center [222, 654] width 2 height 6
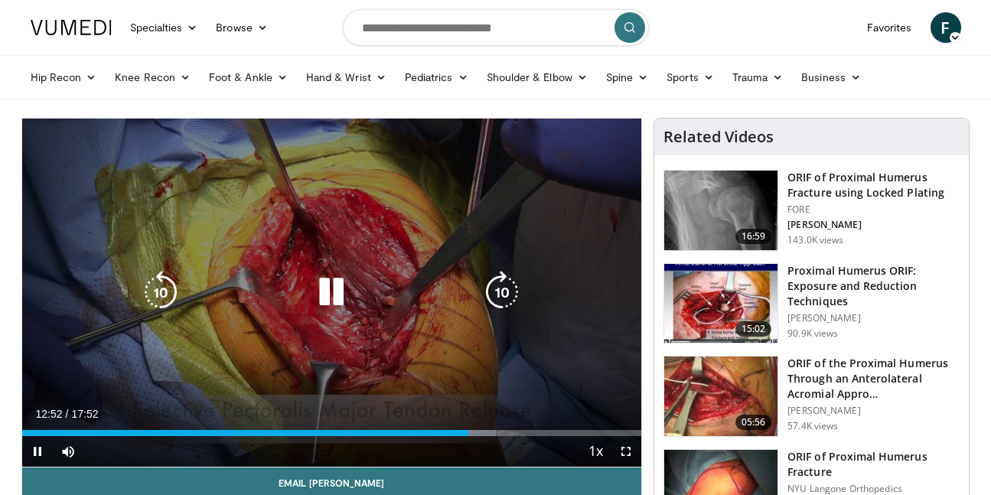
click at [385, 250] on div "10 seconds Tap to unmute" at bounding box center [332, 293] width 620 height 348
